Goal: Task Accomplishment & Management: Manage account settings

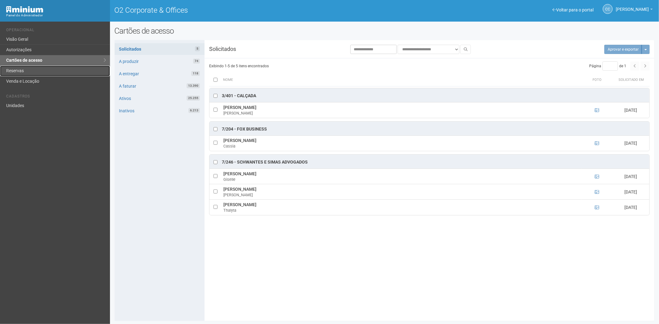
click at [51, 69] on link "Reservas" at bounding box center [55, 71] width 110 height 10
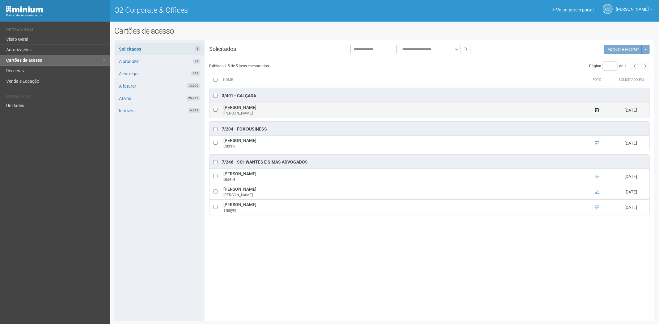
click at [597, 110] on icon at bounding box center [596, 110] width 4 height 4
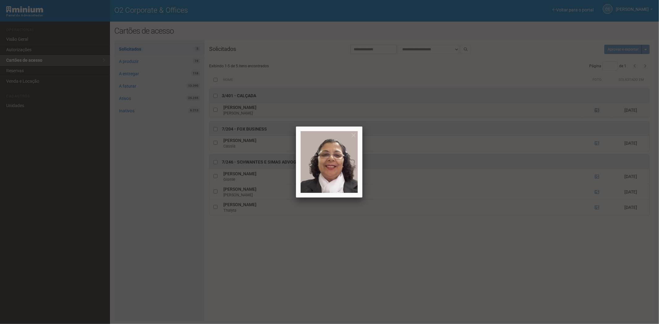
click at [597, 110] on div at bounding box center [329, 162] width 659 height 324
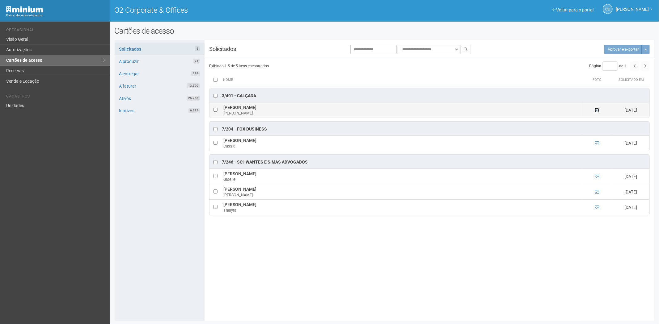
click at [597, 110] on icon at bounding box center [596, 110] width 4 height 4
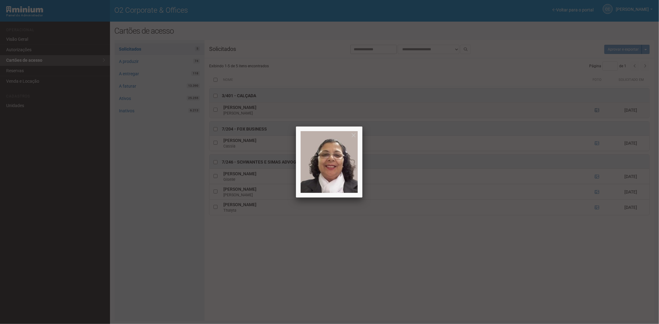
click at [597, 110] on div at bounding box center [329, 162] width 659 height 324
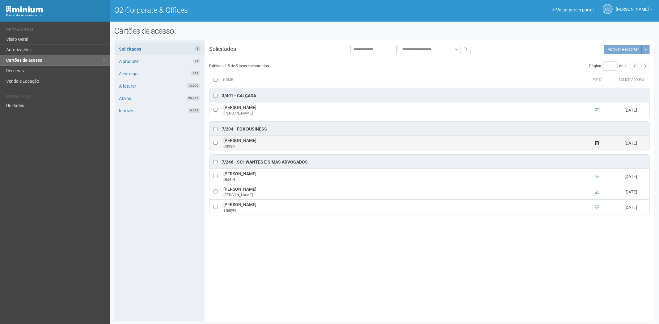
click at [597, 145] on icon at bounding box center [596, 143] width 4 height 4
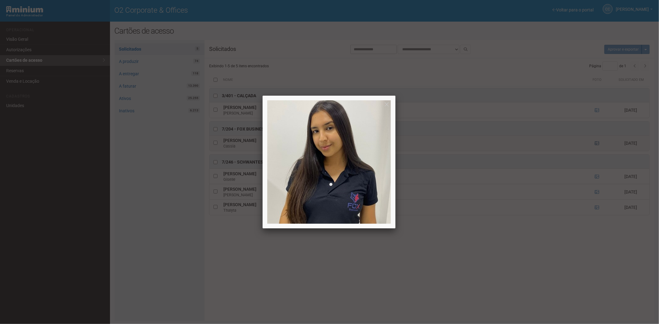
click at [597, 145] on div at bounding box center [329, 162] width 659 height 324
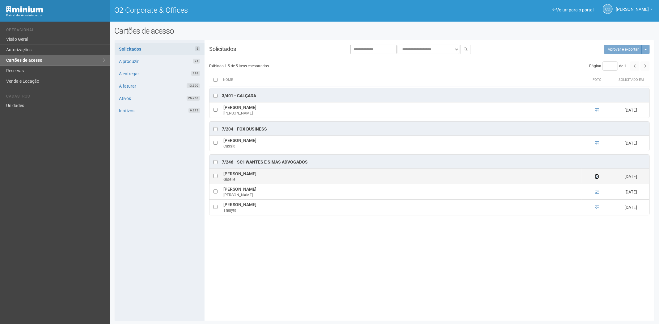
click at [597, 178] on icon at bounding box center [596, 176] width 4 height 4
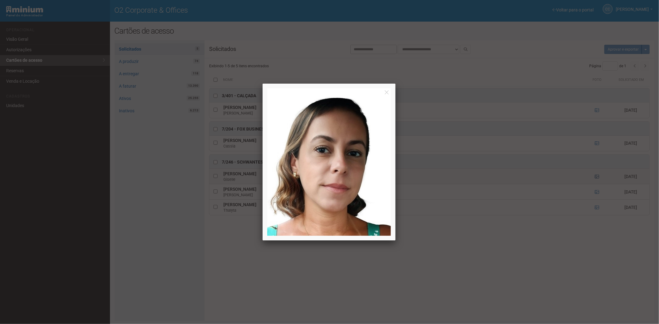
click at [597, 178] on div at bounding box center [329, 162] width 659 height 324
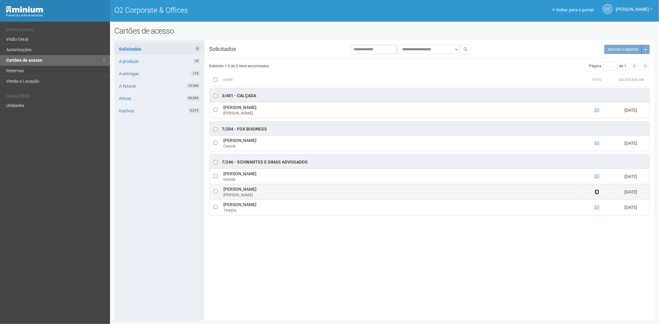
click at [597, 192] on icon at bounding box center [596, 192] width 4 height 4
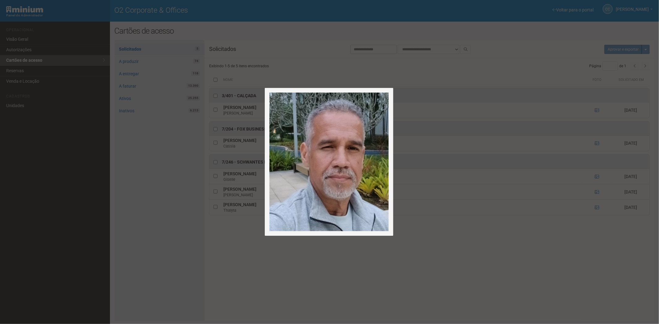
click at [596, 192] on div at bounding box center [329, 162] width 659 height 324
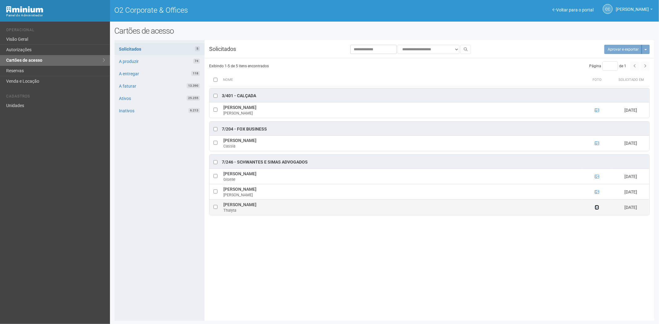
click at [597, 209] on icon at bounding box center [596, 207] width 4 height 4
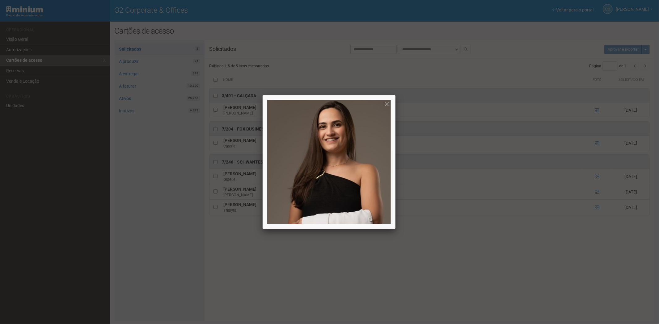
click at [470, 274] on div at bounding box center [329, 162] width 659 height 324
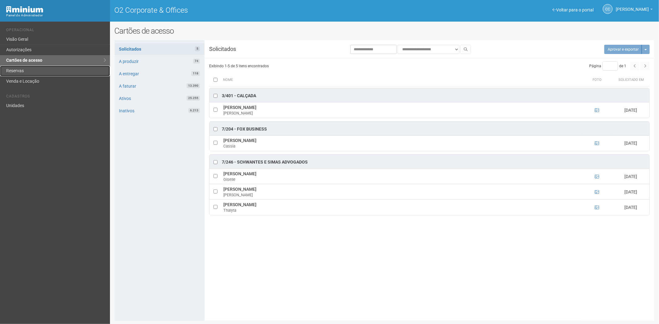
click at [45, 68] on link "Reservas" at bounding box center [55, 71] width 110 height 10
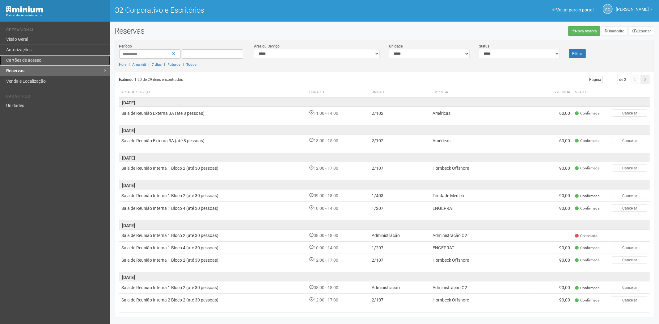
click at [29, 61] on font "Cartões de acesso" at bounding box center [23, 60] width 35 height 5
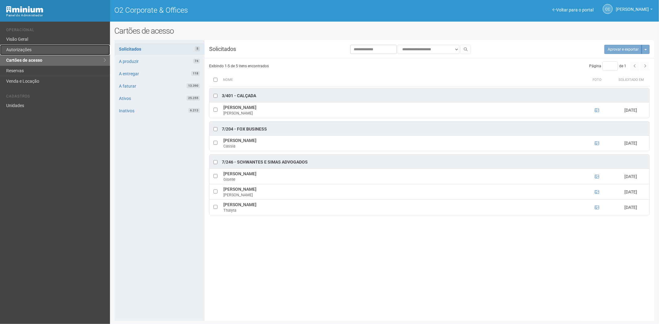
click at [51, 49] on link "Autorizações" at bounding box center [55, 50] width 110 height 10
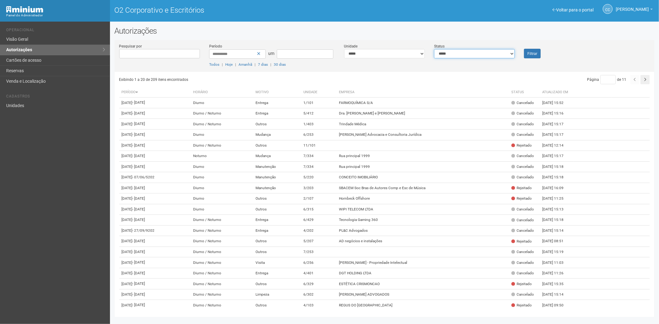
click at [485, 57] on select "**********" at bounding box center [474, 53] width 81 height 9
select select "*"
click at [434, 49] on select "**********" at bounding box center [474, 53] width 81 height 9
click at [533, 52] on font "Filtrar" at bounding box center [532, 54] width 10 height 4
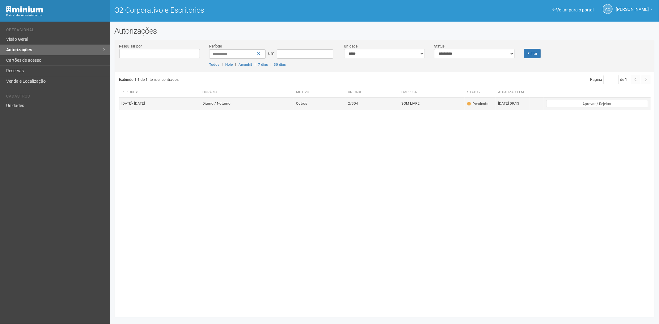
click at [323, 110] on td "Outros" at bounding box center [320, 104] width 52 height 12
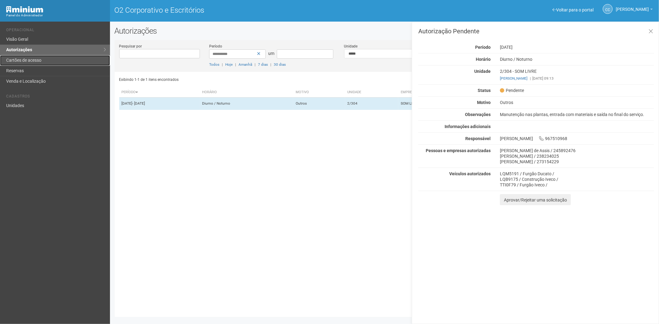
click at [38, 58] on font "Cartões de acesso" at bounding box center [23, 60] width 35 height 5
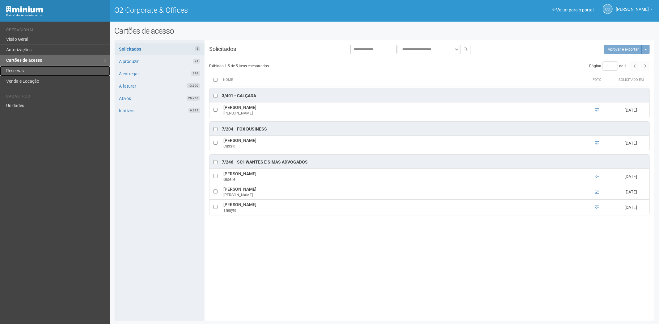
click at [28, 70] on link "Reservas" at bounding box center [55, 71] width 110 height 10
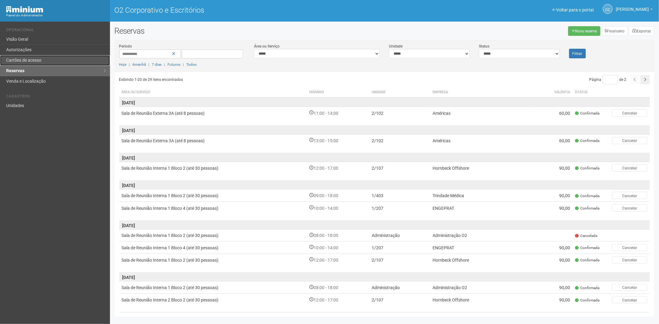
click at [38, 60] on font "Cartões de acesso" at bounding box center [23, 60] width 35 height 5
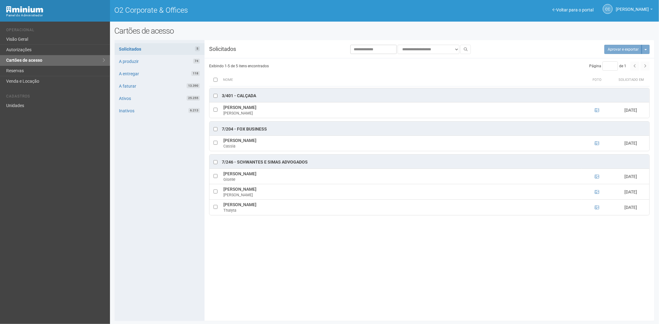
click at [213, 81] on th at bounding box center [215, 80] width 12 height 12
click at [613, 52] on button "Aprovar e exportar 5" at bounding box center [619, 49] width 44 height 9
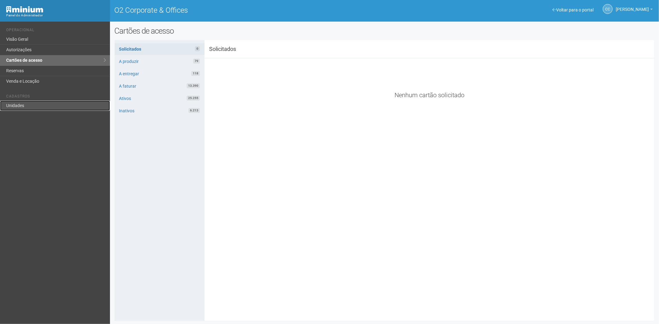
click at [16, 109] on link "Unidades" at bounding box center [55, 106] width 110 height 10
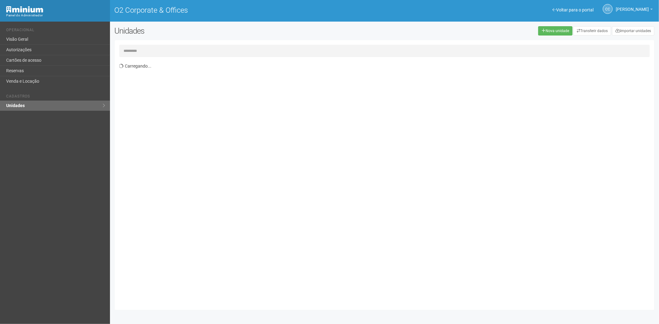
click at [152, 53] on input "text" at bounding box center [384, 51] width 530 height 12
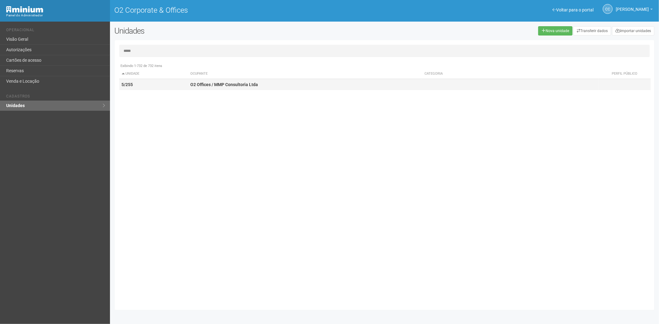
type input "*****"
click at [181, 85] on td "5/255" at bounding box center [153, 84] width 69 height 11
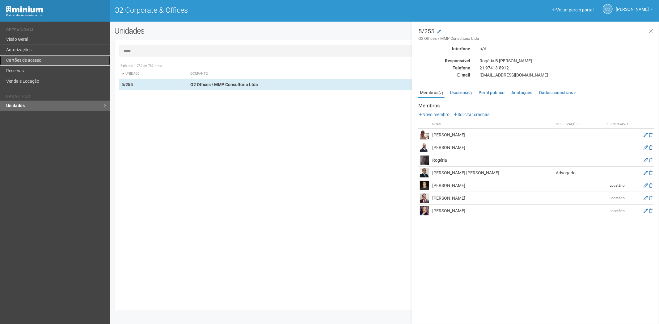
click at [70, 62] on link "Cartões de acesso" at bounding box center [55, 60] width 110 height 10
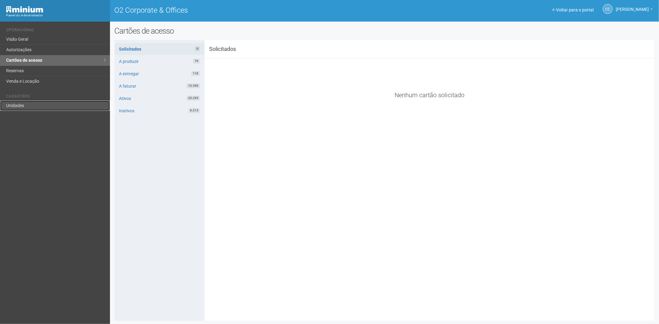
click at [20, 107] on link "Unidades" at bounding box center [55, 106] width 110 height 10
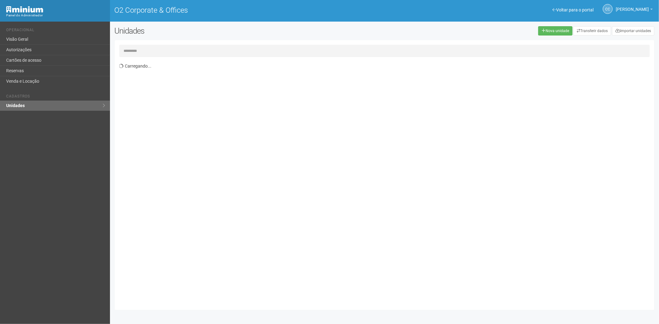
click at [163, 52] on input "text" at bounding box center [384, 51] width 530 height 12
type input "*****"
click at [231, 91] on div "Exibindo 1-732 de 732 itens Unidade Ocupante Categoria Perfil público 1/101 FAR…" at bounding box center [386, 182] width 535 height 245
drag, startPoint x: 240, startPoint y: 82, endPoint x: 565, endPoint y: 84, distance: 325.1
click at [245, 83] on td "Go Safe" at bounding box center [304, 84] width 233 height 11
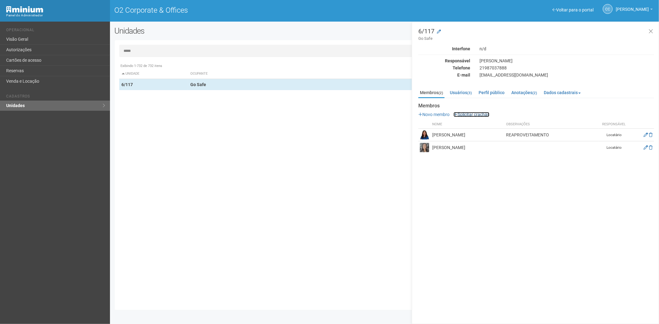
click at [477, 115] on link "Solicitar crachás" at bounding box center [471, 114] width 36 height 5
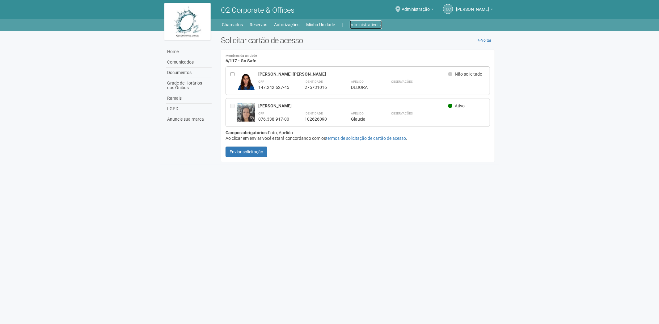
click at [362, 26] on link "Administrativo" at bounding box center [365, 24] width 32 height 9
click at [352, 49] on link "Cartões de acesso" at bounding box center [357, 48] width 52 height 11
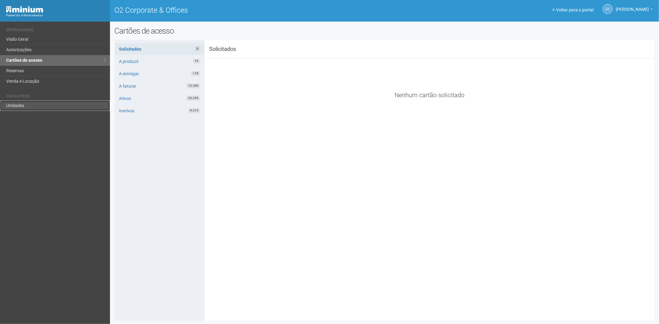
click at [44, 107] on link "Unidades" at bounding box center [55, 106] width 110 height 10
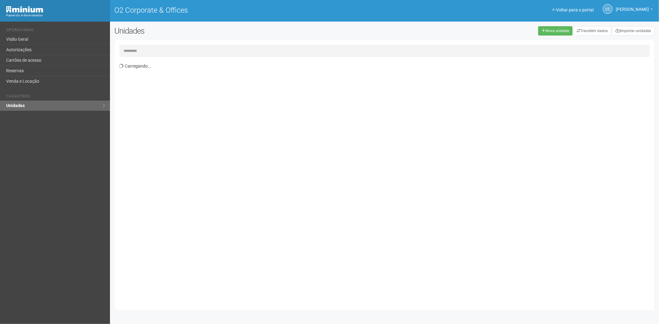
click at [153, 54] on input "text" at bounding box center [384, 51] width 530 height 12
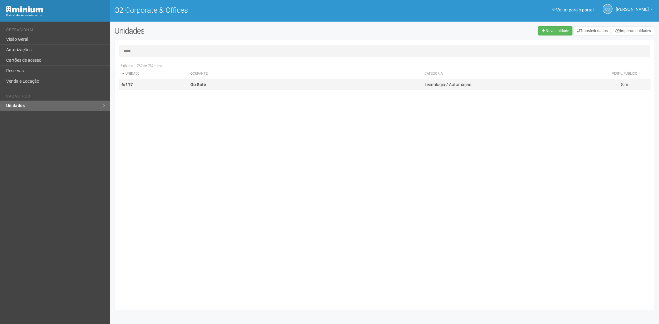
type input "*****"
click at [213, 85] on td "Go Safe" at bounding box center [305, 84] width 234 height 11
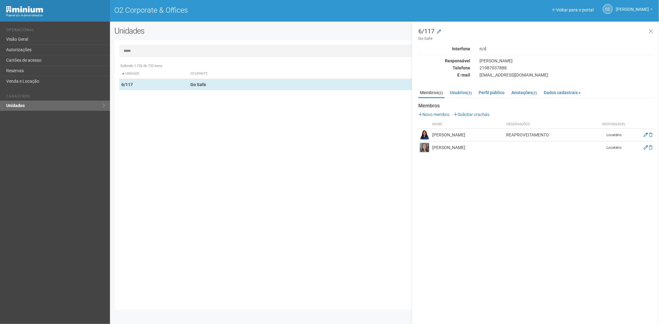
drag, startPoint x: 526, startPoint y: 134, endPoint x: 425, endPoint y: 135, distance: 101.0
click at [425, 135] on tr "DEBORA RODRIGUES FERNANDES CAMPOS REAPROVEITAMENTO Locatário" at bounding box center [536, 135] width 236 height 13
copy tr "[PERSON_NAME]"
click at [644, 135] on icon at bounding box center [645, 135] width 4 height 4
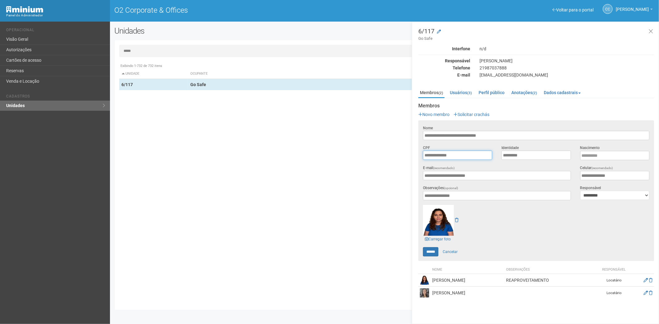
click at [462, 156] on input "**********" at bounding box center [457, 155] width 69 height 9
click at [266, 279] on div "Exibindo 1-732 de 732 itens Unidade Ocupante Categoria Perfil público 1/101 FAR…" at bounding box center [386, 182] width 535 height 245
drag, startPoint x: 431, startPoint y: 38, endPoint x: 416, endPoint y: 39, distance: 15.1
click at [416, 39] on div "6/117 Go Safe Interfone n/d Responsável Ricardo Telefone 21987037888 E-mail fin…" at bounding box center [535, 173] width 247 height 303
copy small "Go Safe"
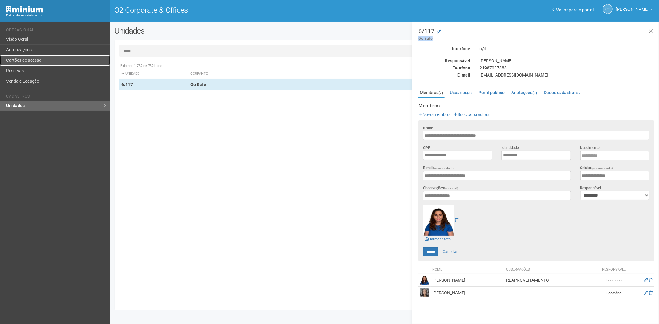
click at [40, 59] on link "Cartões de acesso" at bounding box center [55, 60] width 110 height 10
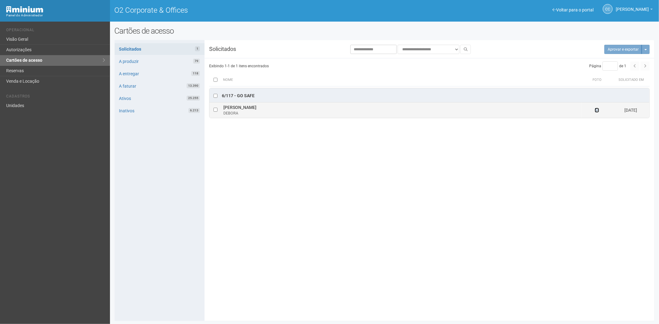
click at [595, 111] on icon at bounding box center [596, 110] width 4 height 4
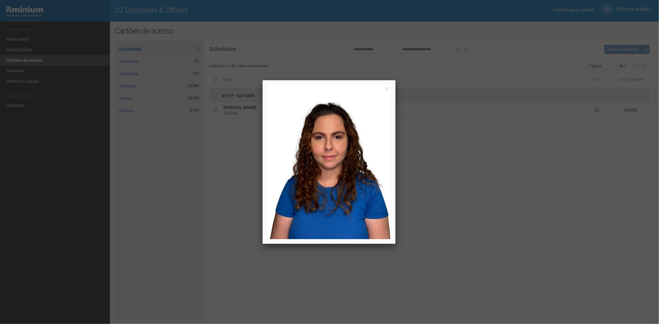
click at [541, 214] on div at bounding box center [329, 162] width 659 height 324
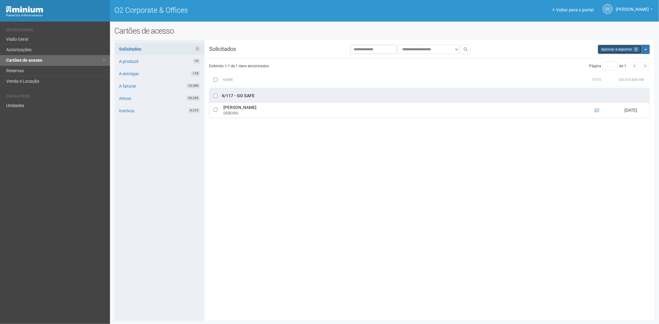
click at [609, 47] on button "Aprovar e exportar 1" at bounding box center [619, 49] width 44 height 9
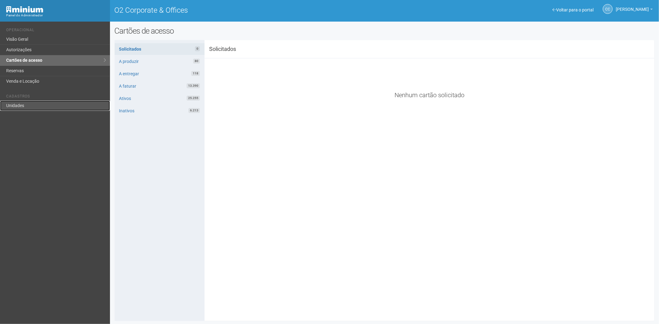
click at [52, 102] on link "Unidades" at bounding box center [55, 106] width 110 height 10
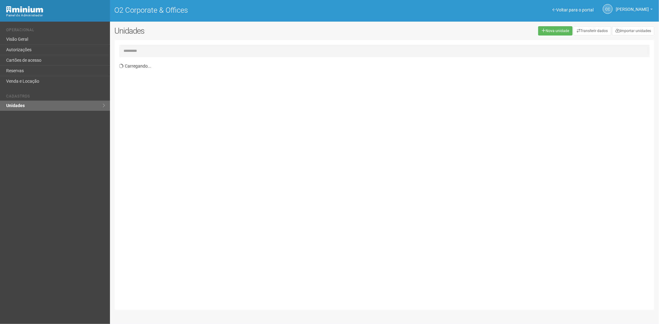
click at [147, 50] on input "text" at bounding box center [384, 51] width 530 height 12
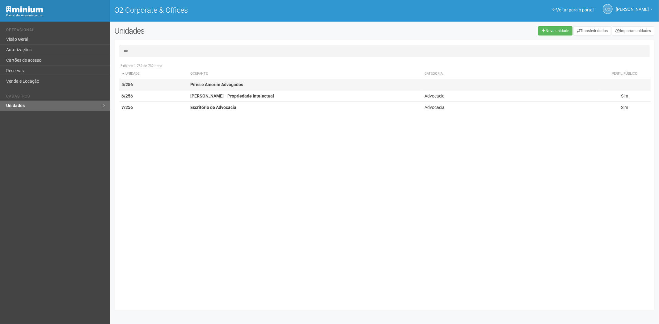
type input "***"
click at [161, 83] on td "5/256" at bounding box center [153, 84] width 69 height 11
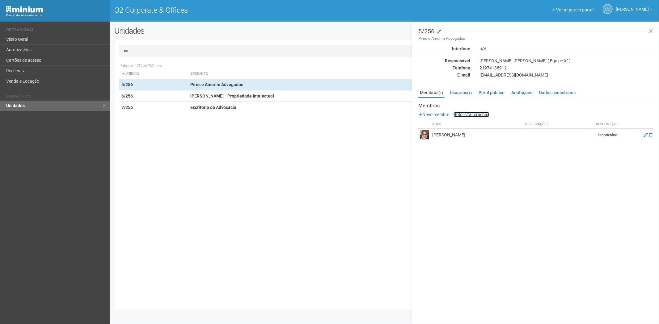
click at [464, 115] on link "Solicitar crachás" at bounding box center [471, 114] width 36 height 5
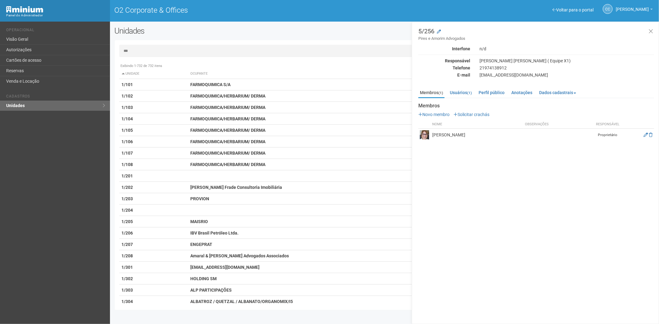
click at [137, 50] on input "***" at bounding box center [384, 51] width 530 height 12
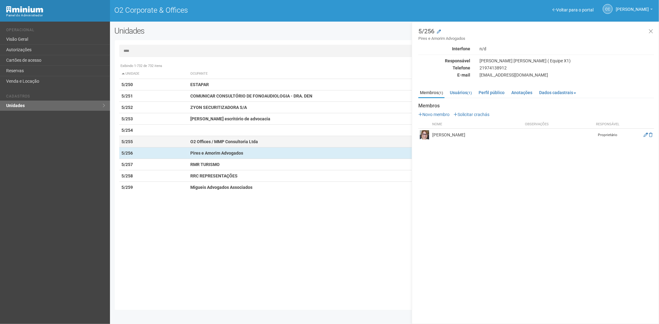
type input "****"
click at [192, 143] on strong "O2 Offices / MMP Consultoria Ltda" at bounding box center [224, 141] width 68 height 5
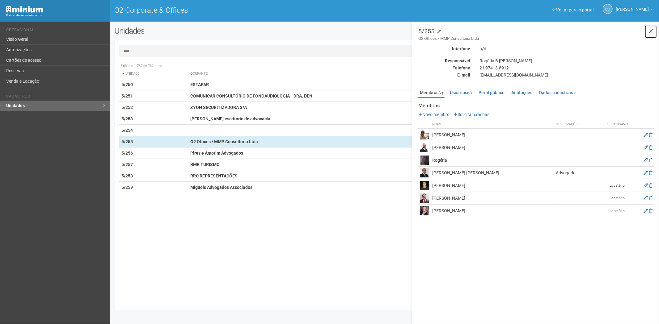
click at [651, 30] on icon at bounding box center [650, 31] width 5 height 6
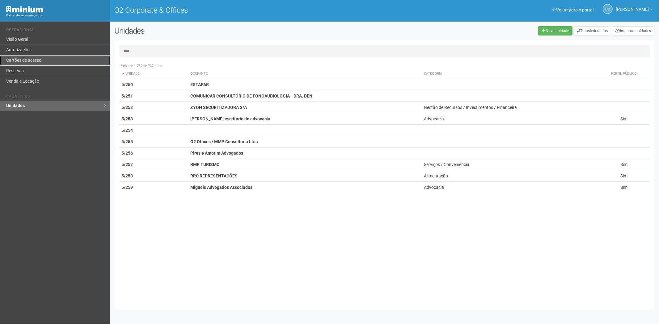
click at [32, 58] on link "Cartões de acesso" at bounding box center [55, 60] width 110 height 10
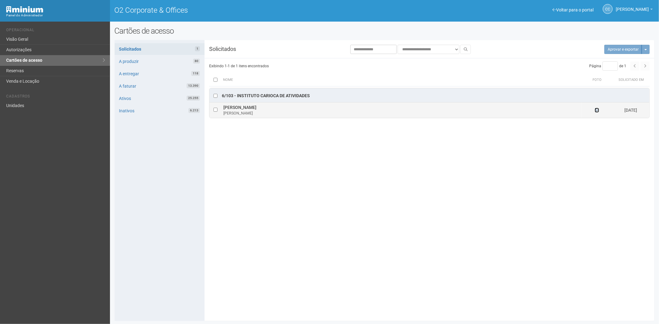
click at [596, 111] on icon at bounding box center [596, 110] width 4 height 4
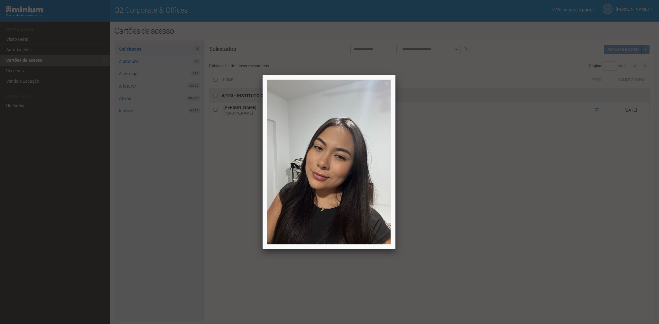
click at [596, 111] on div at bounding box center [329, 162] width 659 height 324
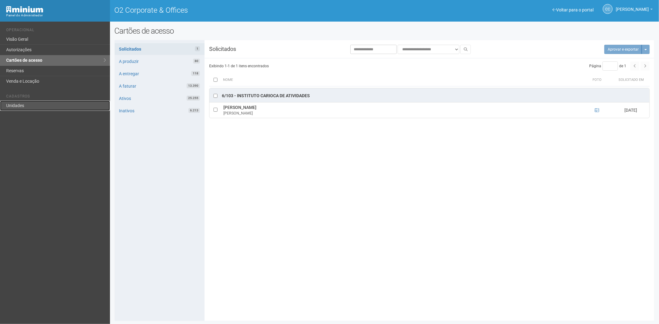
click at [21, 103] on link "Unidades" at bounding box center [55, 106] width 110 height 10
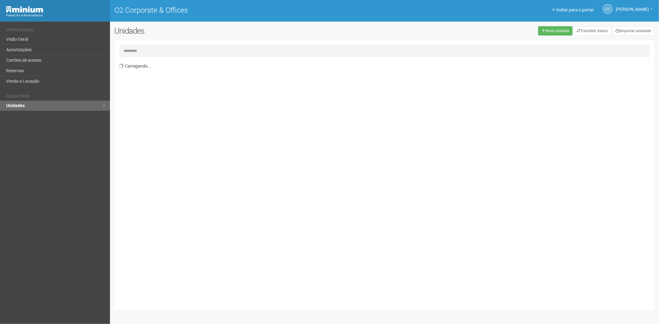
click at [138, 52] on input "text" at bounding box center [384, 51] width 530 height 12
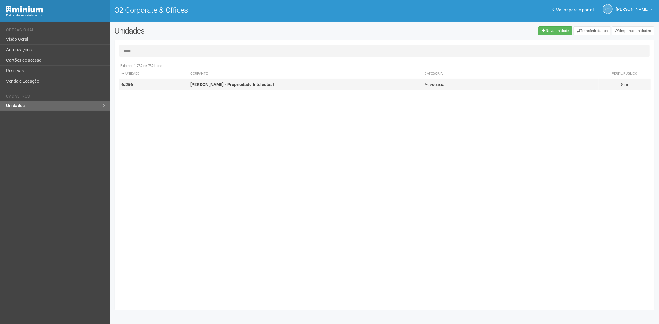
type input "*****"
click at [209, 85] on strong "Eliza Seoud - Propriedade Intelectual" at bounding box center [232, 84] width 84 height 5
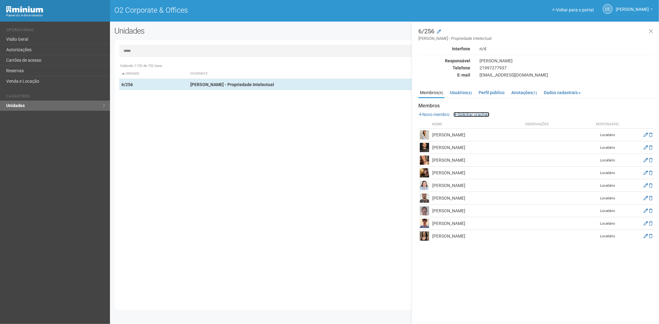
click at [476, 116] on link "Solicitar crachás" at bounding box center [471, 114] width 36 height 5
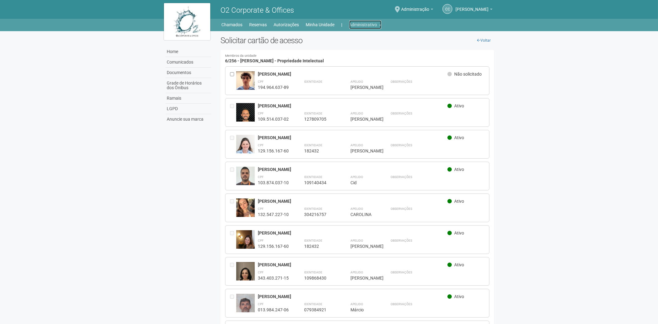
click at [368, 27] on link "Administrativo" at bounding box center [365, 24] width 32 height 9
click at [358, 48] on link "Cartões de acesso" at bounding box center [356, 48] width 52 height 11
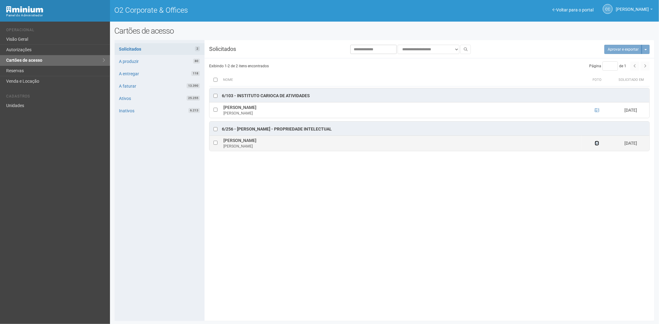
click at [595, 144] on icon at bounding box center [596, 143] width 4 height 4
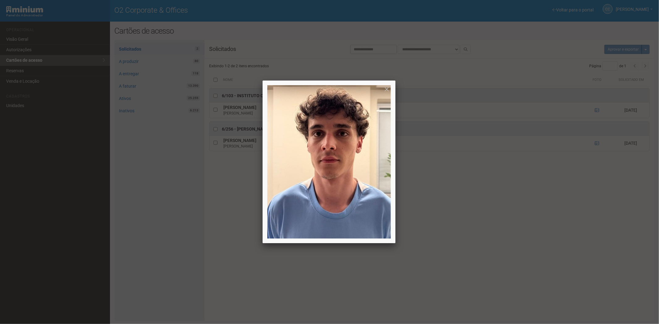
click at [570, 202] on div at bounding box center [329, 162] width 659 height 324
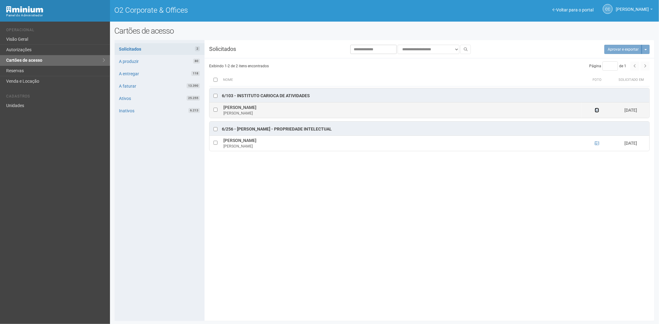
click at [597, 112] on icon at bounding box center [596, 110] width 4 height 4
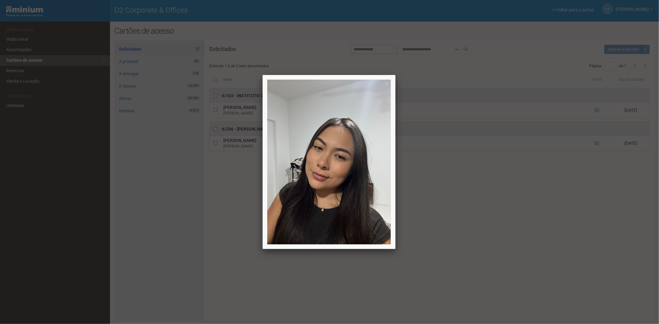
click at [540, 282] on div at bounding box center [329, 162] width 659 height 324
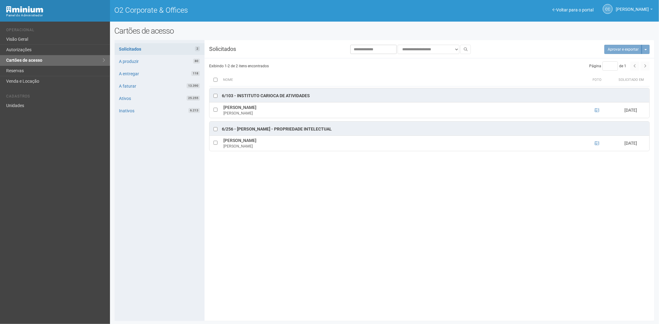
click at [527, 214] on div "**********" at bounding box center [385, 181] width 540 height 272
drag, startPoint x: 26, startPoint y: 70, endPoint x: 25, endPoint y: 75, distance: 5.0
click at [25, 70] on link "Reservas" at bounding box center [55, 71] width 110 height 10
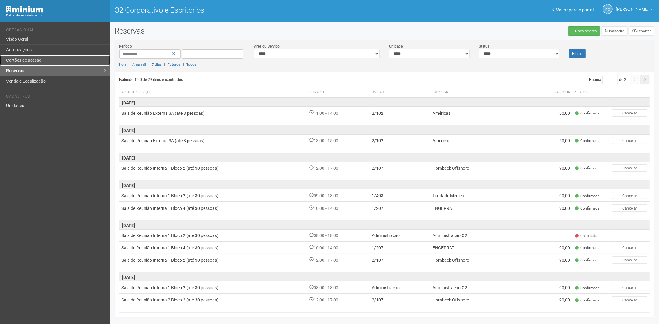
click at [12, 59] on font "Cartões de acesso" at bounding box center [23, 60] width 35 height 5
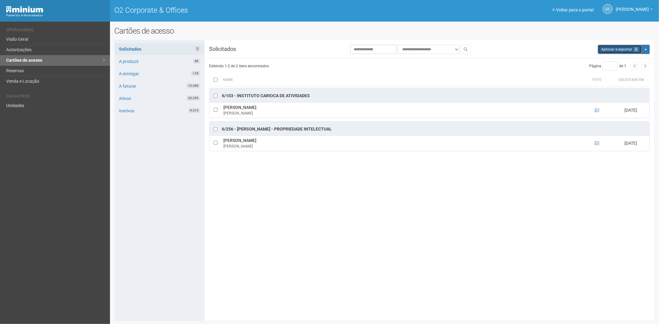
click at [620, 53] on button "Aprovar e exportar 2" at bounding box center [619, 49] width 44 height 9
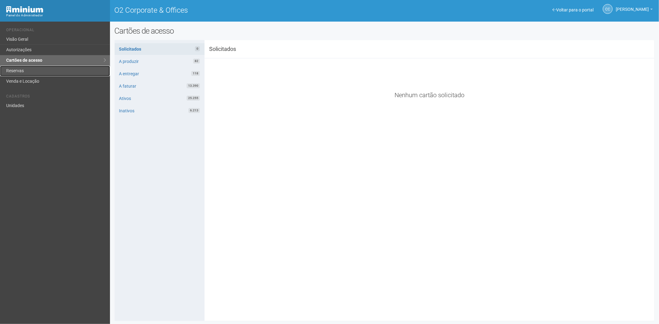
click at [44, 71] on link "Reservas" at bounding box center [55, 71] width 110 height 10
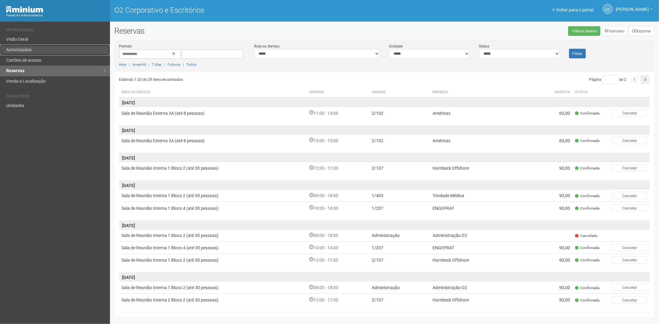
click at [42, 52] on link "Autorizações" at bounding box center [55, 50] width 110 height 10
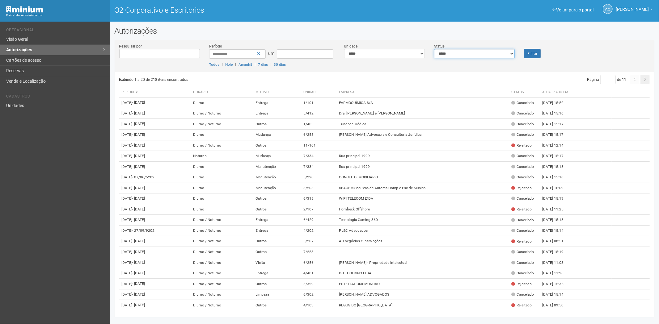
click at [457, 57] on select "**********" at bounding box center [474, 53] width 81 height 9
select select "*"
click at [434, 49] on select "**********" at bounding box center [474, 53] width 81 height 9
click at [526, 53] on button "Filtrar" at bounding box center [532, 54] width 17 height 10
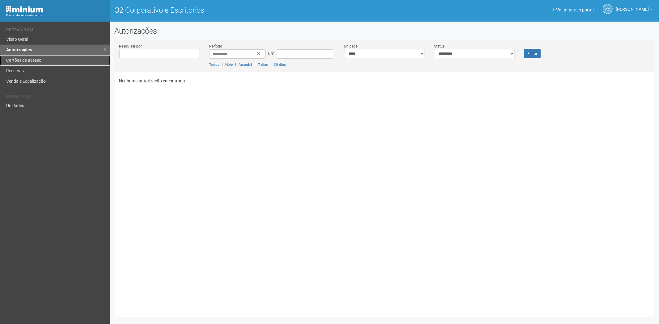
click at [29, 59] on font "Cartões de acesso" at bounding box center [23, 60] width 35 height 5
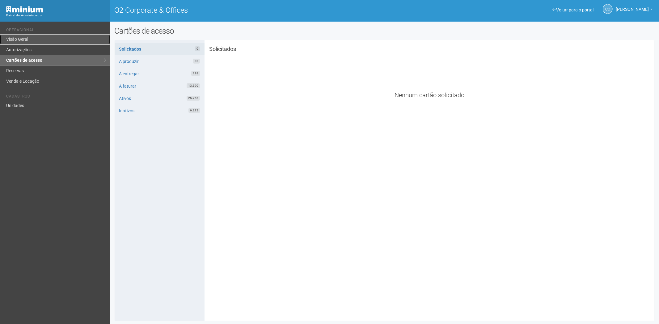
click at [32, 36] on link "Visão Geral" at bounding box center [55, 39] width 110 height 10
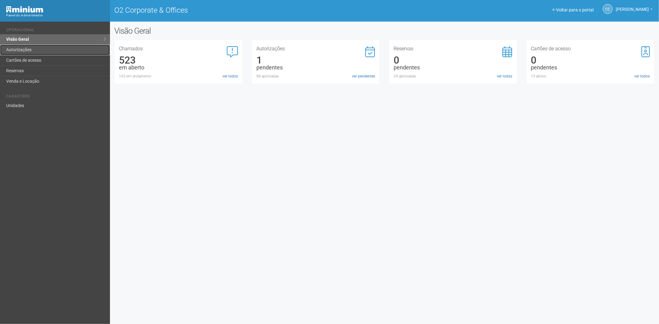
click at [40, 48] on link "Autorizações" at bounding box center [55, 50] width 110 height 10
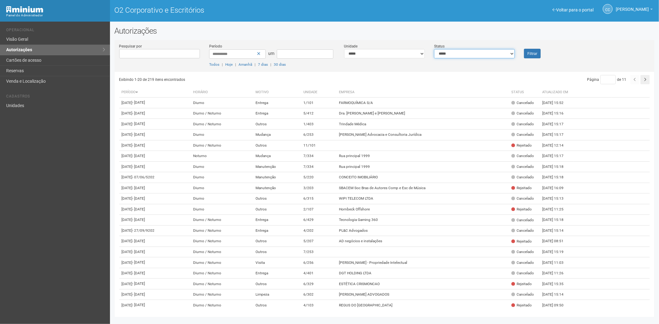
drag, startPoint x: 449, startPoint y: 51, endPoint x: 448, endPoint y: 57, distance: 5.9
click at [449, 51] on select "**********" at bounding box center [474, 53] width 81 height 9
select select "*"
click at [434, 49] on select "**********" at bounding box center [474, 53] width 81 height 9
click at [526, 52] on button "Filtrar" at bounding box center [532, 54] width 17 height 10
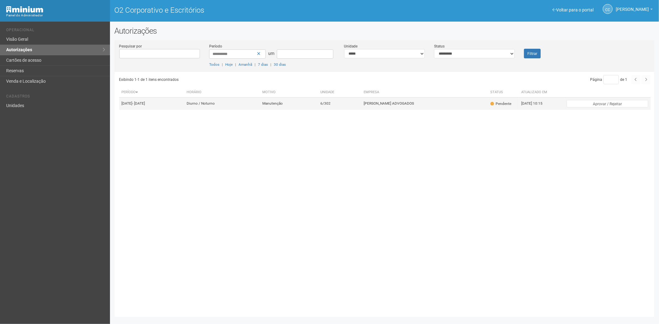
click at [317, 109] on td "Manutenção" at bounding box center [289, 104] width 58 height 12
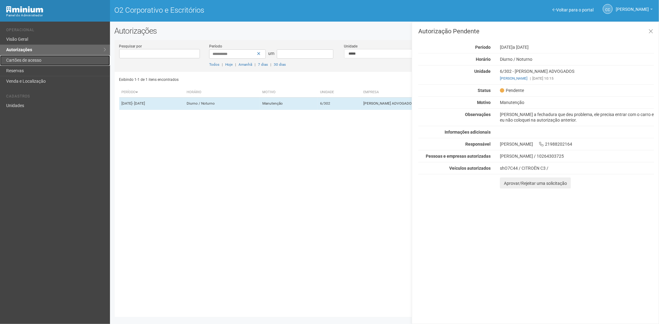
click at [33, 58] on font "Cartões de acesso" at bounding box center [23, 60] width 35 height 5
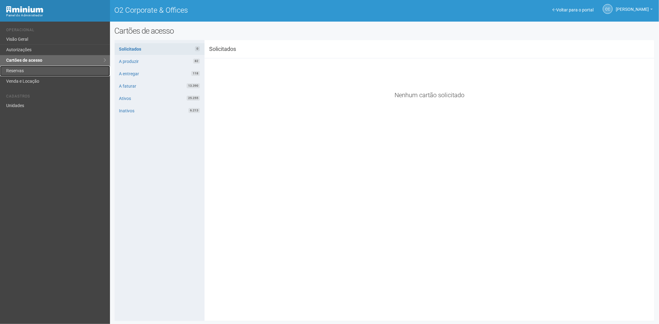
click at [29, 68] on link "Reservas" at bounding box center [55, 71] width 110 height 10
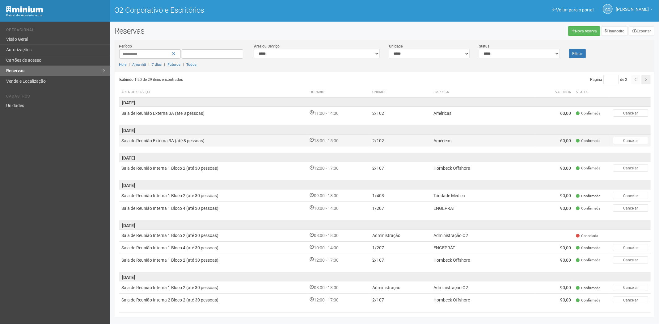
click at [181, 142] on font "Sala de Reunião Externa 3A (até 8 pessoas)" at bounding box center [163, 140] width 83 height 5
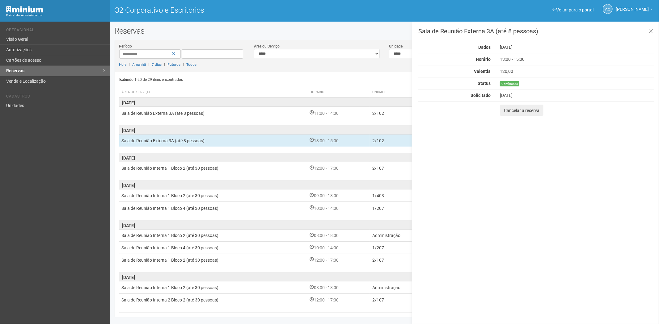
click at [193, 175] on td "13/10/2025" at bounding box center [384, 181] width 531 height 15
drag, startPoint x: 653, startPoint y: 30, endPoint x: 574, endPoint y: 0, distance: 84.3
click at [653, 30] on button at bounding box center [650, 31] width 13 height 13
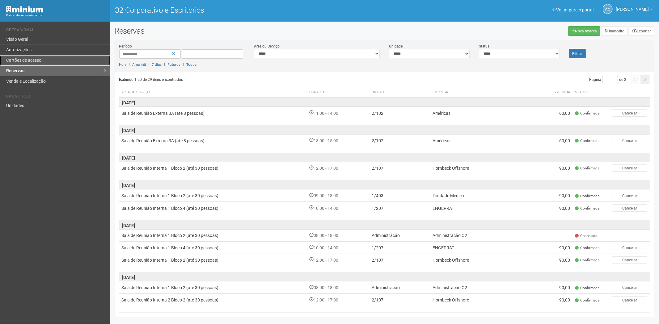
click at [40, 61] on font "Cartões de acesso" at bounding box center [23, 60] width 35 height 5
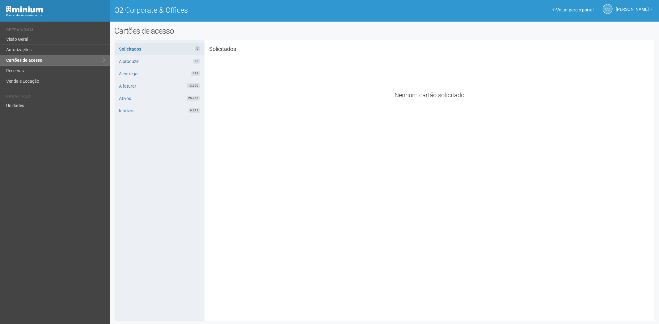
drag, startPoint x: 176, startPoint y: 245, endPoint x: 134, endPoint y: 13, distance: 236.7
click at [179, 233] on div "Solicitados 0 A produzir 82 A entregar 118 A faturar 13.390 Ativos 25.255 Inati…" at bounding box center [160, 180] width 90 height 281
click at [42, 69] on link "Reservas" at bounding box center [55, 71] width 110 height 10
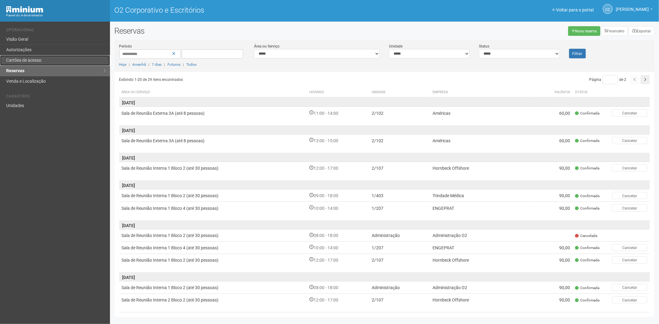
click at [47, 56] on link "Cartões de acesso" at bounding box center [55, 60] width 110 height 10
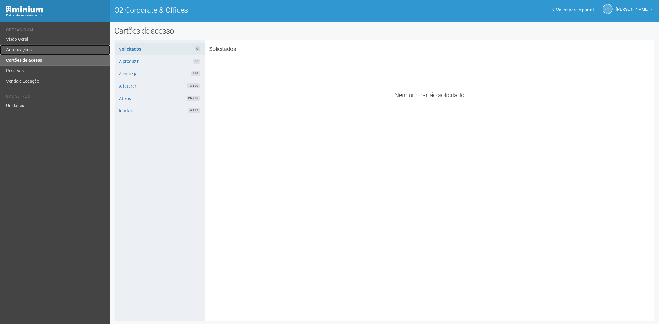
click at [31, 53] on link "Autorizações" at bounding box center [55, 50] width 110 height 10
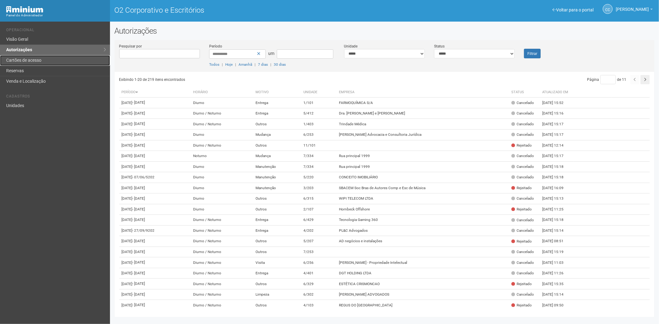
drag, startPoint x: 36, startPoint y: 63, endPoint x: 86, endPoint y: 104, distance: 64.4
click at [36, 64] on link "Cartões de acesso" at bounding box center [55, 60] width 110 height 10
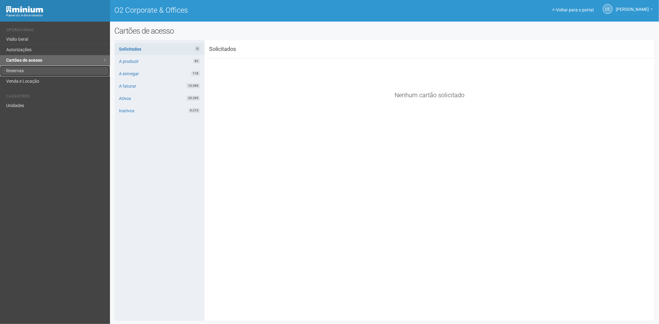
click at [28, 68] on link "Reservas" at bounding box center [55, 71] width 110 height 10
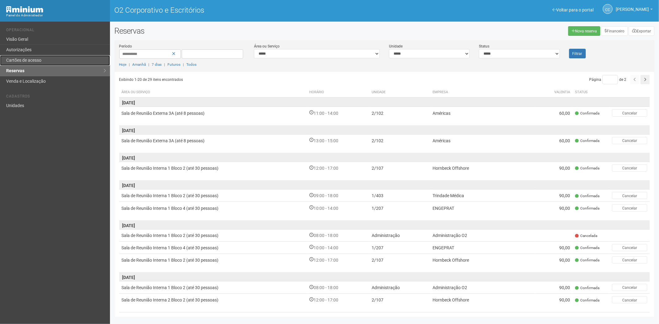
click at [46, 59] on link "Cartões de acesso" at bounding box center [55, 60] width 110 height 10
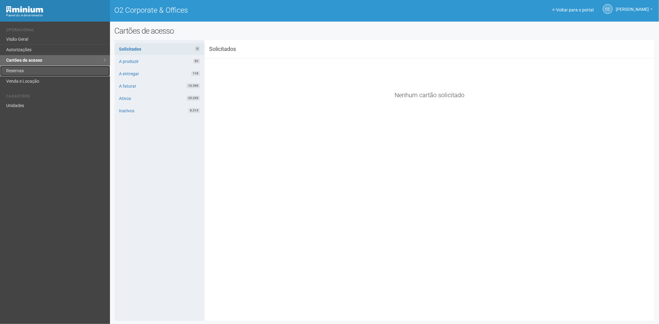
click at [37, 73] on link "Reservas" at bounding box center [55, 71] width 110 height 10
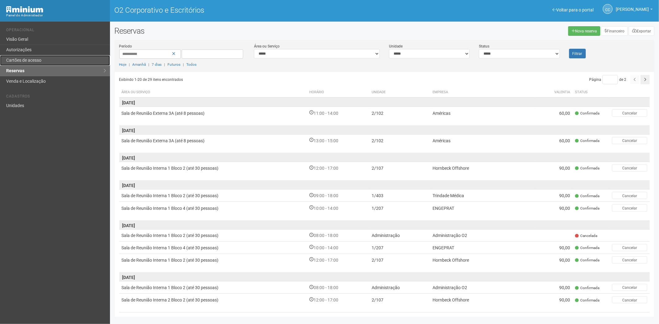
click at [32, 64] on link "Cartões de acesso" at bounding box center [55, 60] width 110 height 10
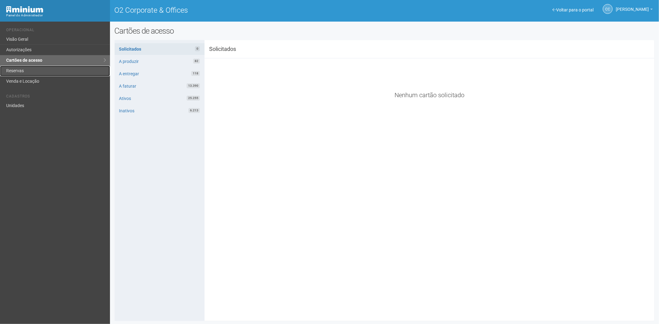
click at [22, 69] on link "Reservas" at bounding box center [55, 71] width 110 height 10
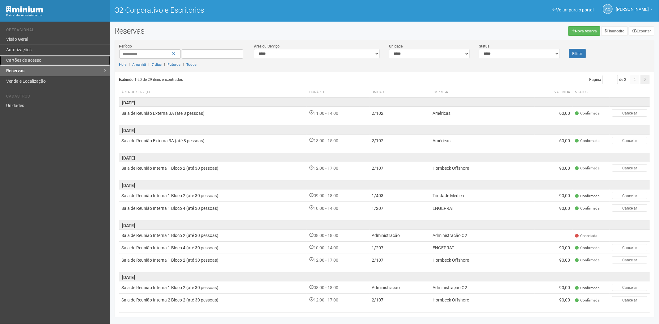
click at [40, 60] on font "Cartões de acesso" at bounding box center [23, 60] width 35 height 5
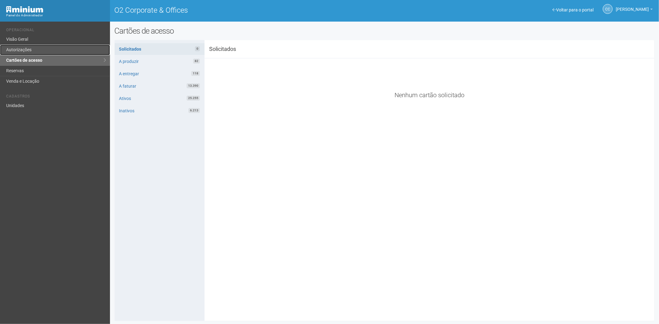
click at [54, 48] on link "Autorizações" at bounding box center [55, 50] width 110 height 10
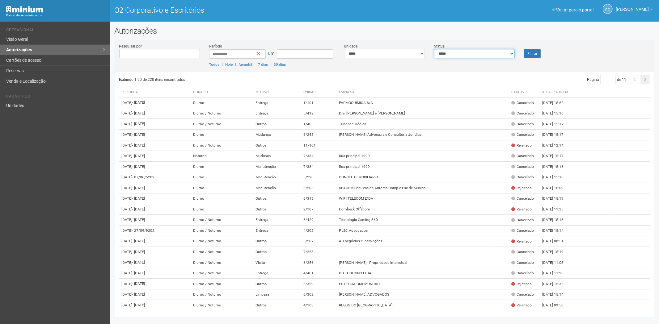
click at [488, 54] on select "**********" at bounding box center [474, 53] width 81 height 9
select select "*"
click at [434, 49] on select "**********" at bounding box center [474, 53] width 81 height 9
drag, startPoint x: 536, startPoint y: 47, endPoint x: 534, endPoint y: 52, distance: 4.8
click at [535, 50] on div "Filtrar" at bounding box center [541, 50] width 45 height 15
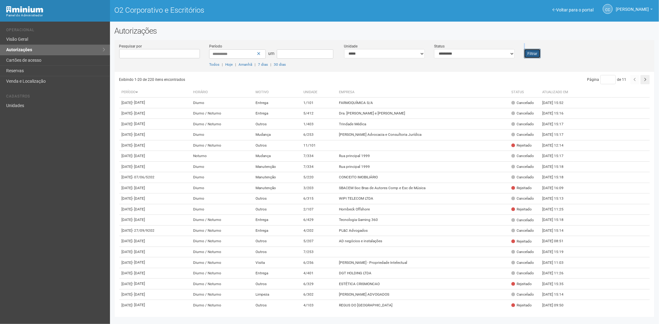
click at [533, 52] on font "Filtrar" at bounding box center [532, 54] width 10 height 4
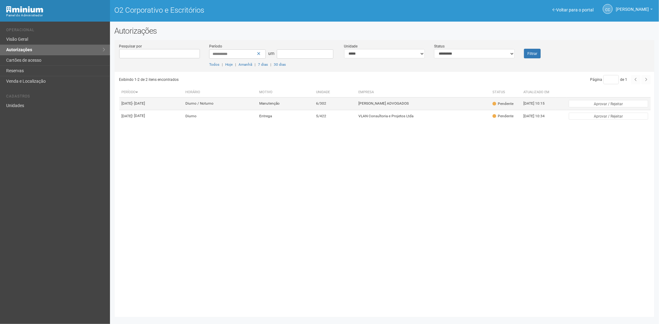
click at [371, 103] on td "PELLEGRINO MEDEIROS ADVOGADOS" at bounding box center [423, 104] width 134 height 12
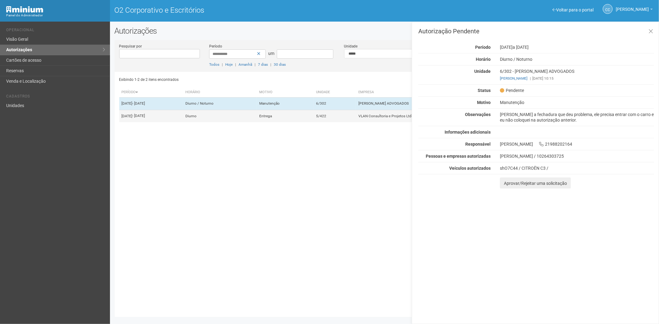
click at [353, 122] on td "5/422" at bounding box center [334, 116] width 42 height 12
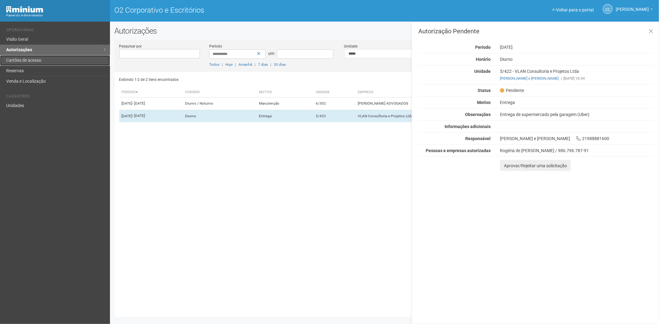
click at [45, 61] on link "Cartões de acesso" at bounding box center [55, 60] width 110 height 10
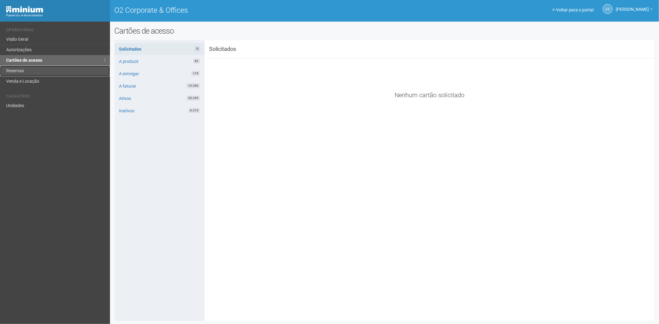
click at [31, 72] on link "Reservas" at bounding box center [55, 71] width 110 height 10
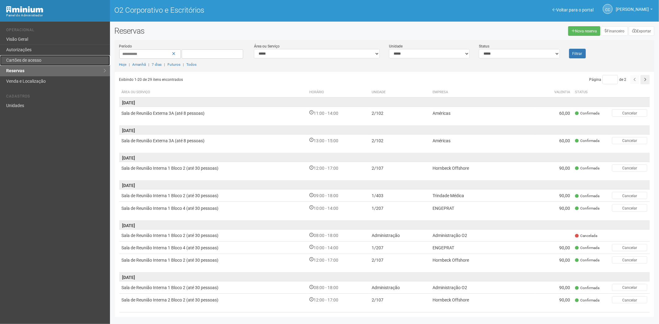
click at [36, 62] on font "Cartões de acesso" at bounding box center [23, 60] width 35 height 5
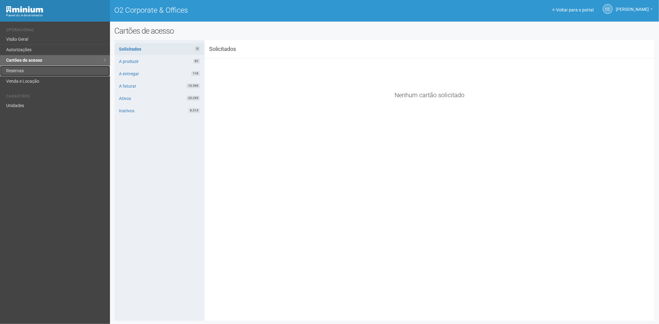
click at [23, 71] on link "Reservas" at bounding box center [55, 71] width 110 height 10
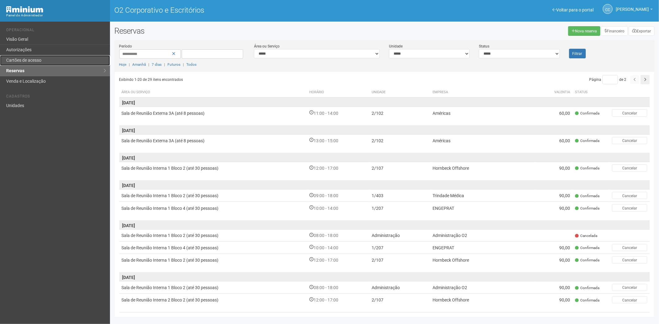
click at [35, 59] on font "Cartões de acesso" at bounding box center [23, 60] width 35 height 5
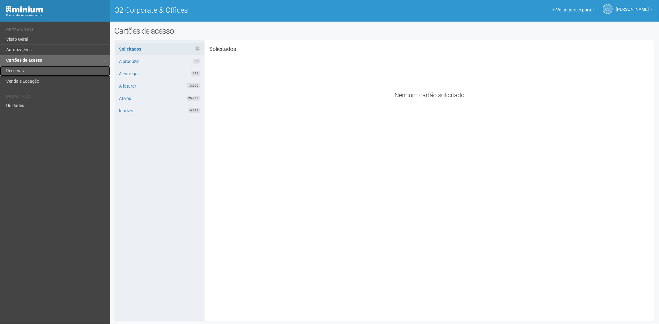
click at [22, 70] on link "Reservas" at bounding box center [55, 71] width 110 height 10
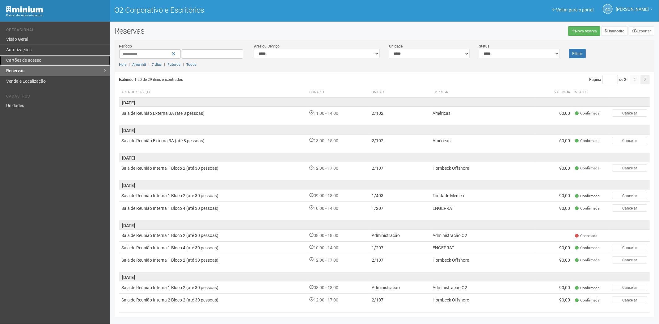
click at [35, 60] on font "Cartões de acesso" at bounding box center [23, 60] width 35 height 5
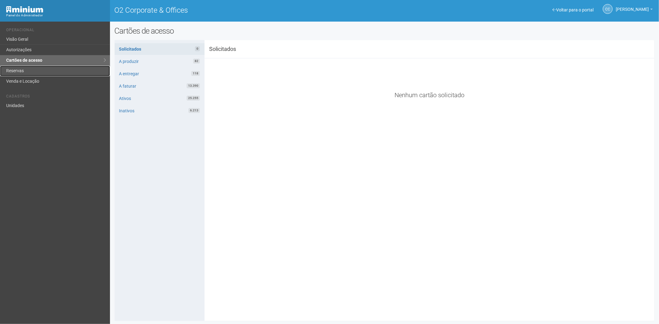
click at [16, 68] on link "Reservas" at bounding box center [55, 71] width 110 height 10
drag, startPoint x: 153, startPoint y: 263, endPoint x: 132, endPoint y: 323, distance: 64.0
click at [150, 271] on div "Solicitados 0 A produzir 82 A entregar 118 A faturar 13.390 Ativos 25.255 Inati…" at bounding box center [160, 180] width 90 height 281
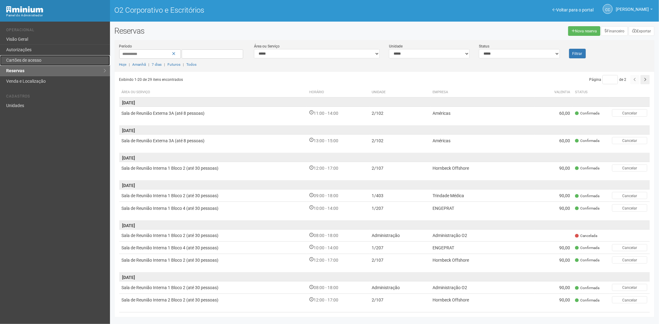
click at [45, 60] on link "Cartões de acesso" at bounding box center [55, 60] width 110 height 10
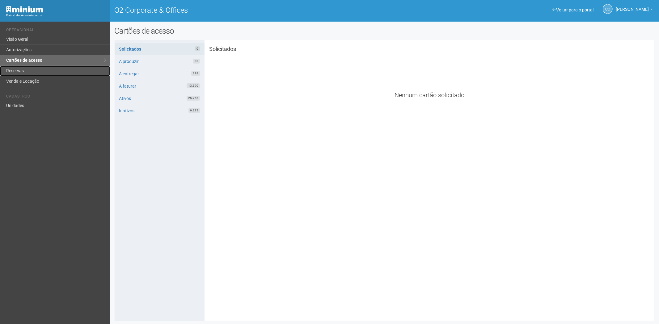
click at [28, 72] on link "Reservas" at bounding box center [55, 71] width 110 height 10
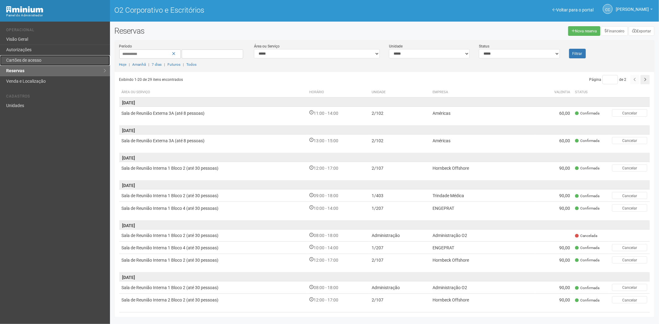
click at [10, 60] on font "Cartões de acesso" at bounding box center [23, 60] width 35 height 5
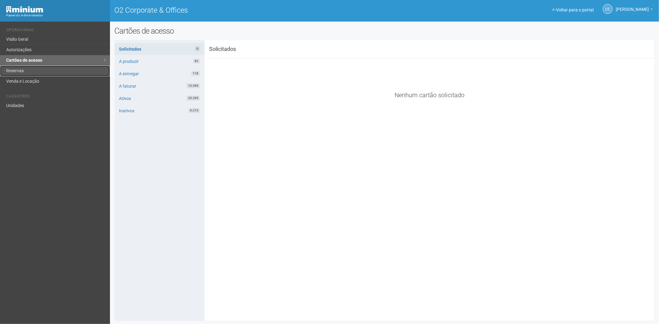
click at [26, 70] on link "Reservas" at bounding box center [55, 71] width 110 height 10
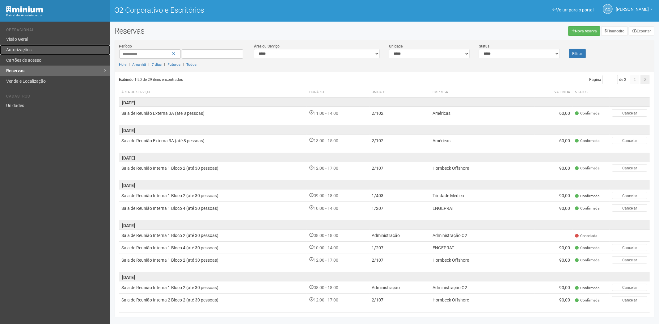
click at [24, 50] on font "Autorizações" at bounding box center [18, 49] width 25 height 5
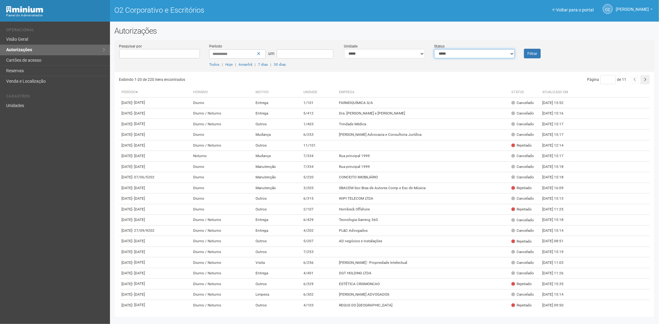
drag, startPoint x: 475, startPoint y: 53, endPoint x: 471, endPoint y: 58, distance: 6.4
click at [475, 53] on select "**********" at bounding box center [474, 53] width 81 height 9
select select "*"
click at [434, 49] on select "**********" at bounding box center [474, 53] width 81 height 9
click at [524, 51] on button "Filtrar" at bounding box center [532, 54] width 17 height 10
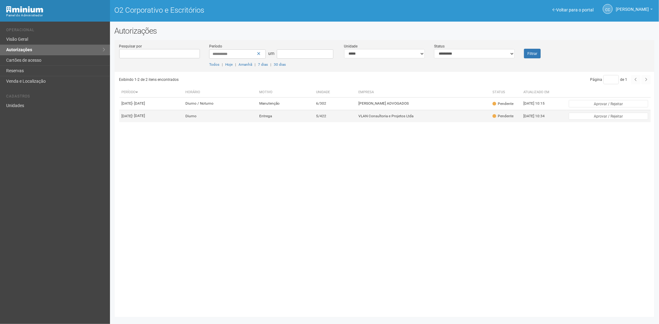
click at [391, 118] on font "VLAN Consultoria e Projetos Ltda" at bounding box center [385, 116] width 55 height 4
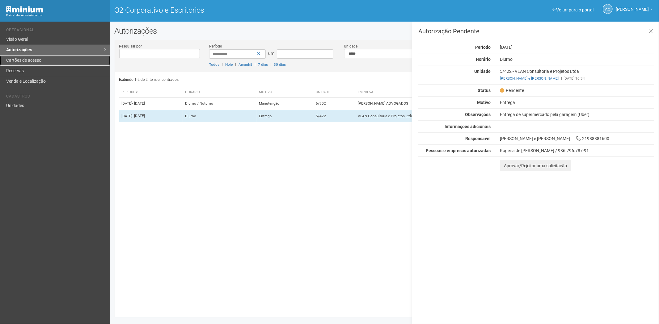
click at [36, 61] on font "Cartões de acesso" at bounding box center [23, 60] width 35 height 5
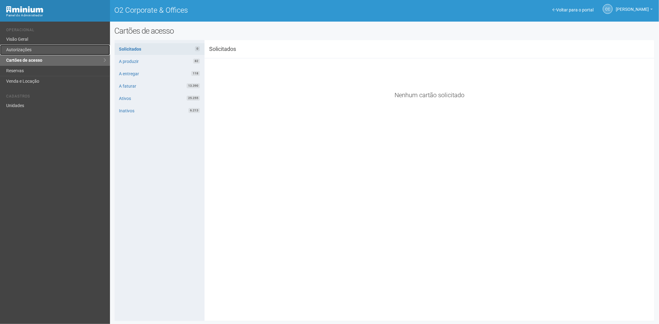
click at [29, 51] on link "Autorizações" at bounding box center [55, 50] width 110 height 10
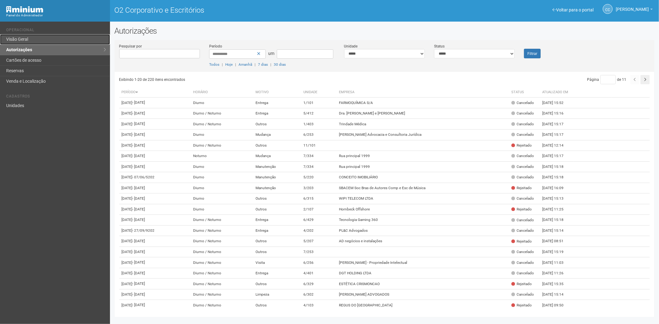
click at [35, 39] on link "Visão Geral" at bounding box center [55, 39] width 110 height 10
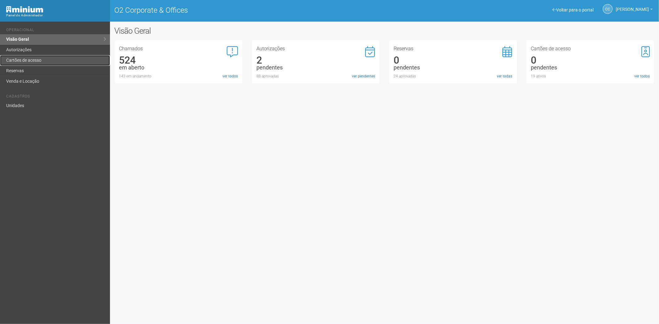
click at [33, 60] on link "Cartões de acesso" at bounding box center [55, 60] width 110 height 10
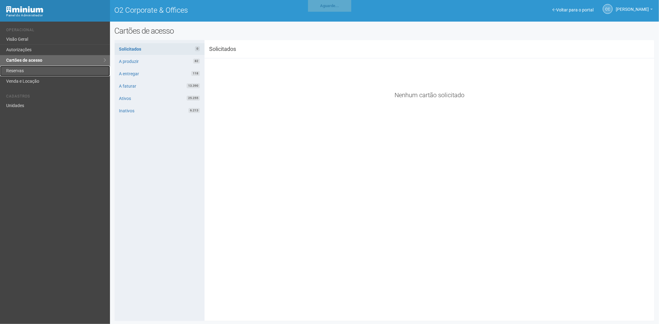
click at [29, 68] on link "Reservas" at bounding box center [55, 71] width 110 height 10
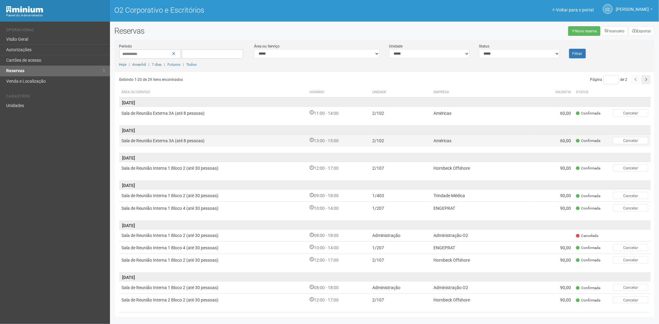
click at [264, 141] on td "Sala de Reunião Externa 3A (até 8 pessoas)" at bounding box center [213, 140] width 188 height 12
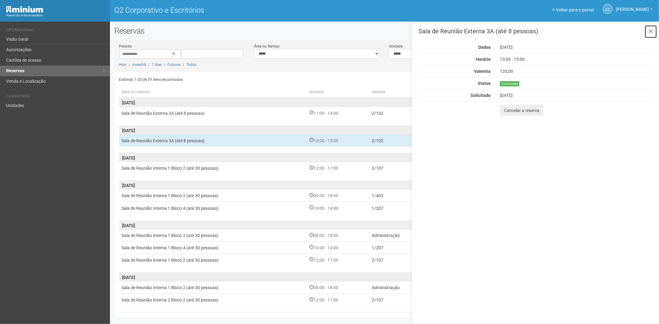
click at [650, 31] on icon at bounding box center [650, 31] width 5 height 6
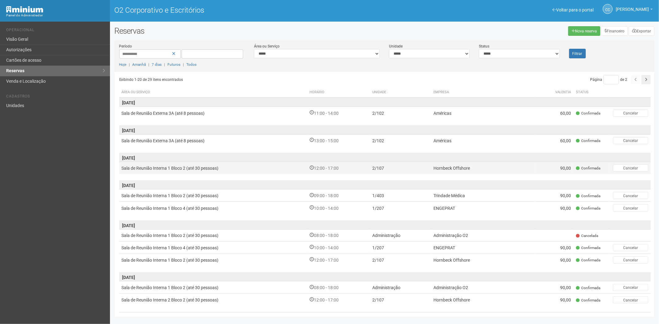
click at [387, 165] on td "2/107" at bounding box center [400, 168] width 61 height 12
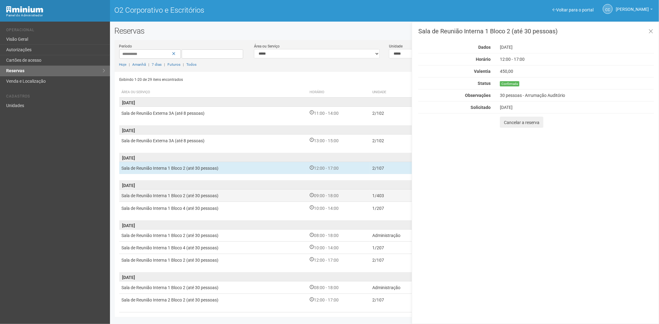
drag, startPoint x: 322, startPoint y: 195, endPoint x: 328, endPoint y: 201, distance: 7.6
click at [322, 195] on font "09:00 - 18:00" at bounding box center [326, 196] width 25 height 5
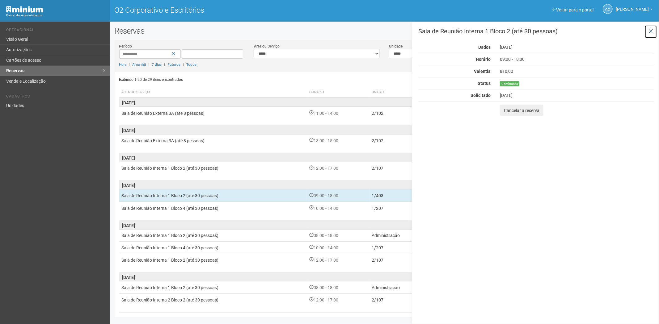
click at [649, 31] on icon at bounding box center [650, 31] width 5 height 6
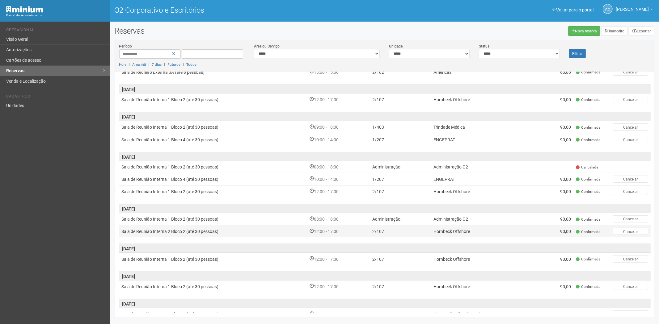
scroll to position [103, 0]
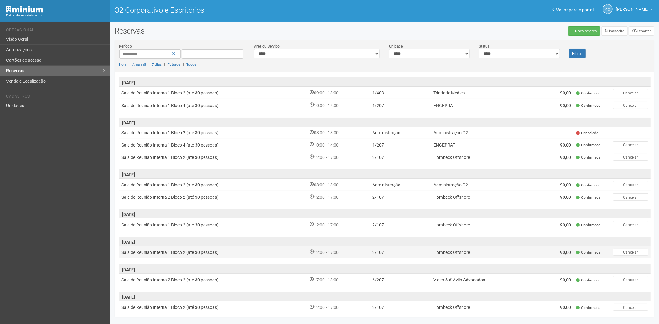
click at [390, 250] on td "2/107" at bounding box center [400, 252] width 61 height 12
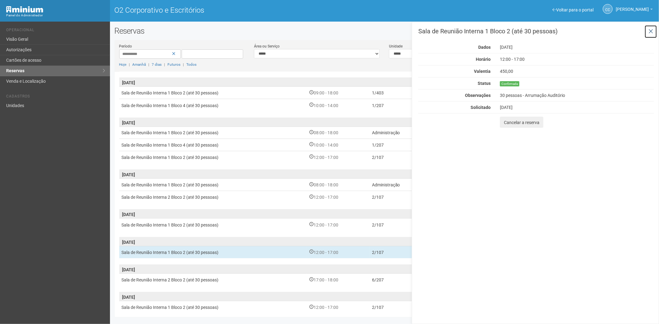
click at [650, 31] on icon at bounding box center [650, 31] width 5 height 6
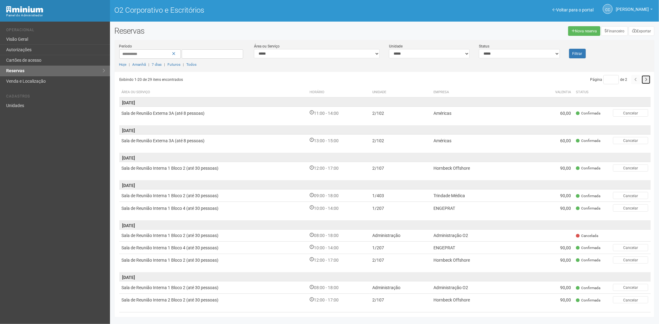
click at [644, 84] on button "button" at bounding box center [645, 79] width 9 height 9
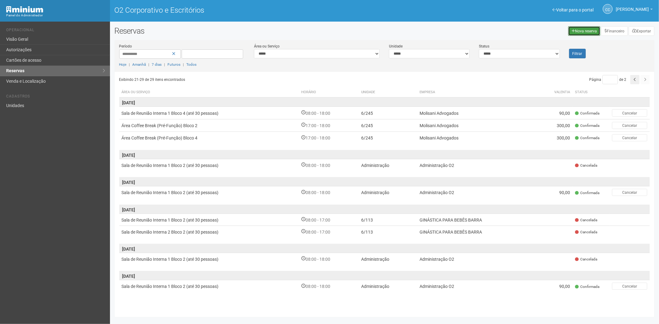
click at [571, 31] on link "Nova reserva" at bounding box center [584, 31] width 32 height 10
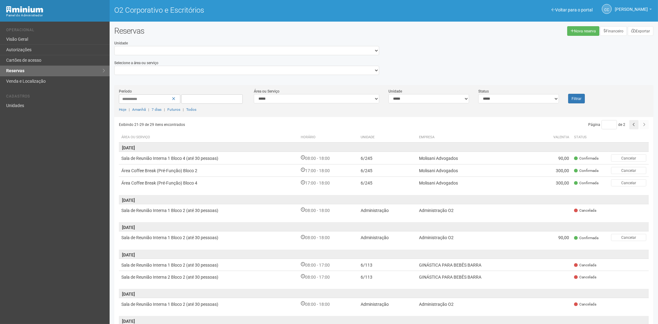
click at [212, 64] on div "**********" at bounding box center [247, 67] width 274 height 15
click at [159, 73] on select "**********" at bounding box center [246, 70] width 265 height 9
select select "**********"
click at [114, 66] on select "**********" at bounding box center [246, 70] width 265 height 9
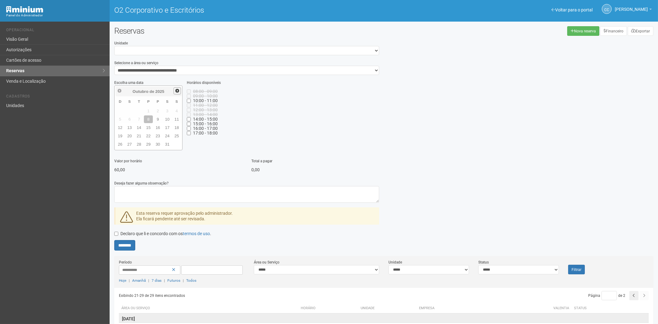
click at [174, 91] on link "Próximo" at bounding box center [177, 90] width 7 height 7
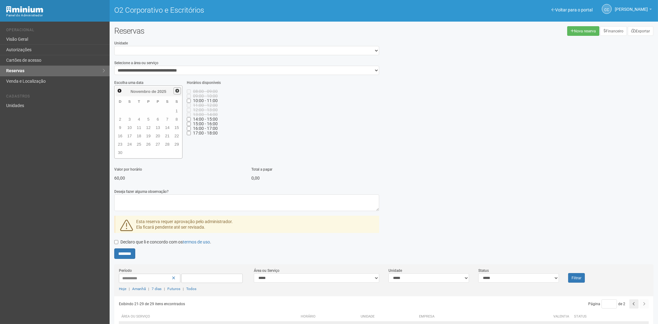
click at [174, 91] on link "Próximo" at bounding box center [177, 90] width 7 height 7
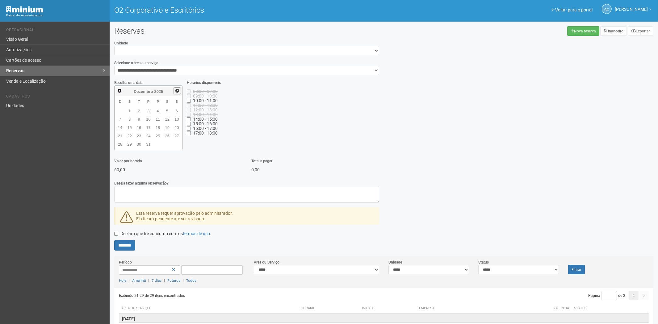
click at [174, 91] on link "Próximo" at bounding box center [177, 90] width 7 height 7
click at [155, 110] on link "1" at bounding box center [157, 111] width 9 height 8
click at [177, 90] on span "Próximo" at bounding box center [177, 90] width 5 height 5
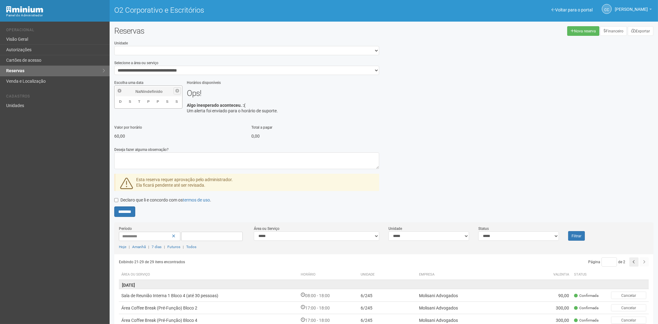
click at [177, 90] on span "Próximo" at bounding box center [177, 90] width 5 height 5
click at [120, 89] on span "Anterior" at bounding box center [119, 90] width 5 height 5
click at [22, 70] on font "Reservas" at bounding box center [15, 70] width 18 height 5
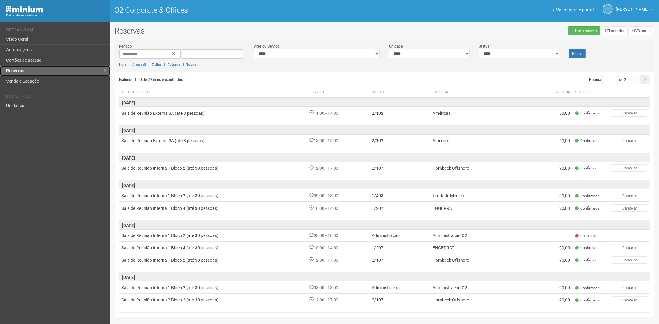
click at [47, 70] on link "Reservas" at bounding box center [55, 71] width 110 height 10
click at [579, 31] on link "Nova reserva" at bounding box center [584, 31] width 32 height 10
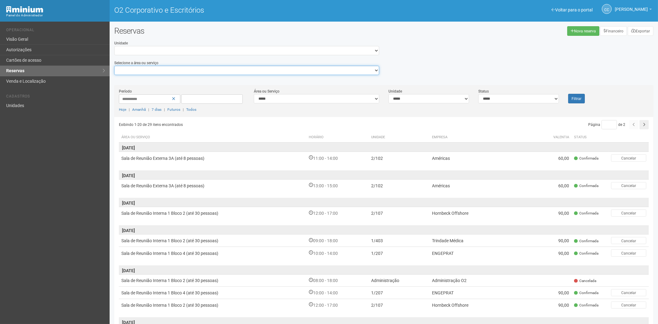
drag, startPoint x: 150, startPoint y: 68, endPoint x: 156, endPoint y: 73, distance: 7.7
click at [150, 69] on select "**********" at bounding box center [246, 70] width 265 height 9
select select "**********"
click at [114, 66] on select "**********" at bounding box center [246, 70] width 265 height 9
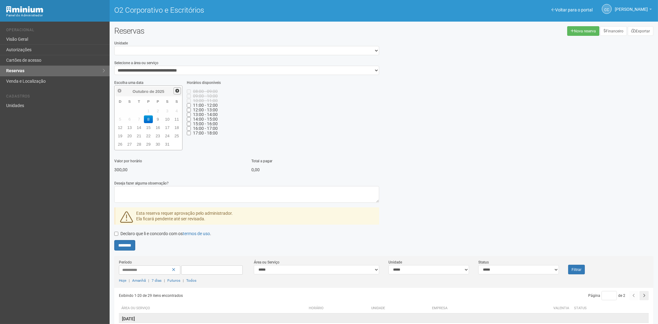
click at [177, 90] on span "Próximo" at bounding box center [177, 90] width 5 height 5
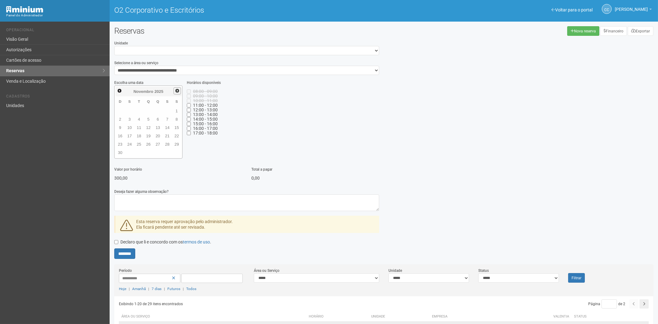
click at [177, 90] on span "Próximo" at bounding box center [177, 90] width 5 height 5
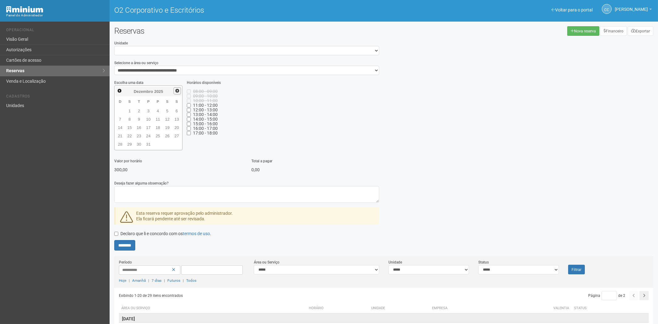
click at [177, 90] on span "Próximo" at bounding box center [177, 90] width 5 height 5
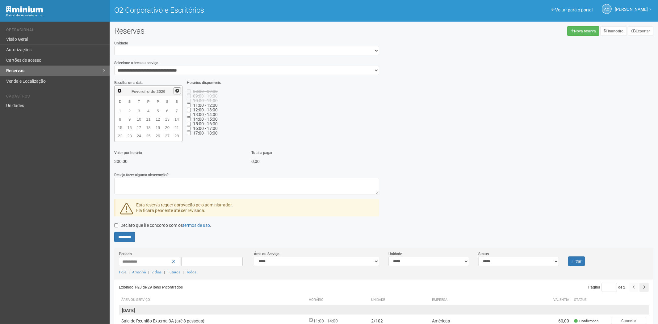
click at [177, 90] on span "Próximo" at bounding box center [177, 90] width 5 height 5
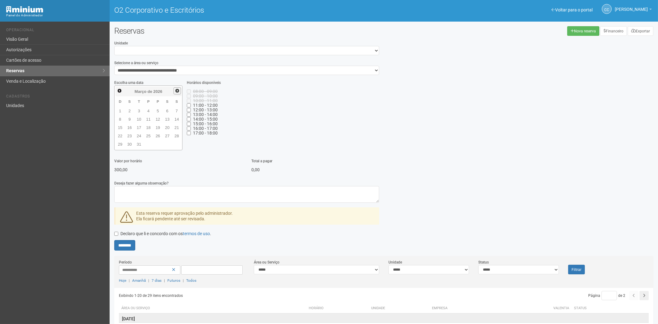
click at [177, 90] on span "Próximo" at bounding box center [177, 90] width 5 height 5
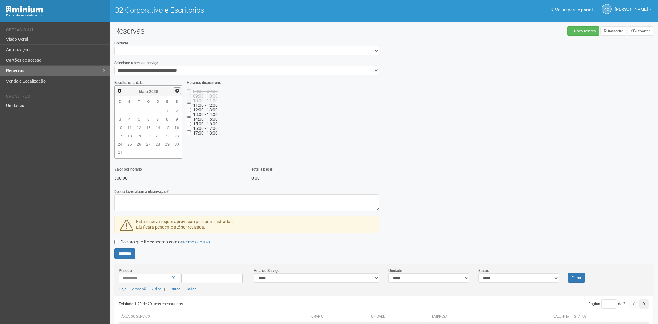
click at [177, 90] on span "Próximo" at bounding box center [177, 90] width 5 height 5
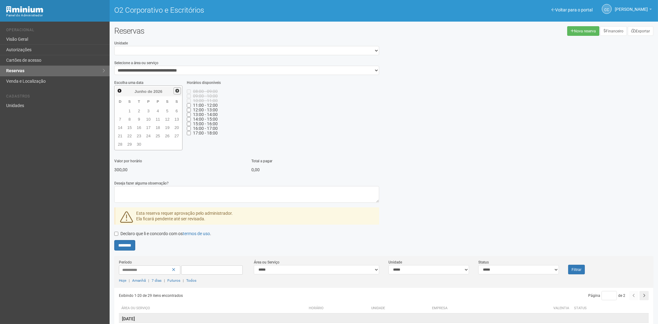
click at [177, 90] on span "Próximo" at bounding box center [177, 90] width 5 height 5
click at [448, 135] on div "**********" at bounding box center [384, 145] width 548 height 211
click at [31, 64] on link "Cartões de acesso" at bounding box center [55, 60] width 110 height 10
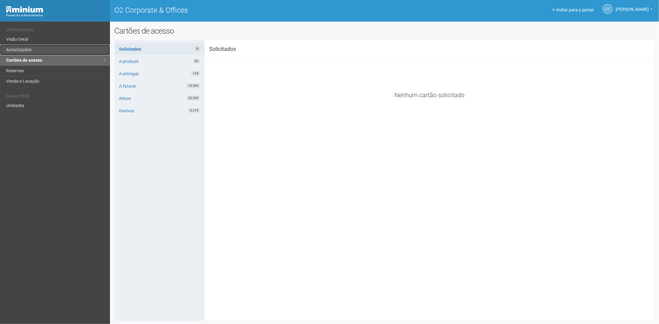
click at [18, 45] on link "Autorizações" at bounding box center [55, 50] width 110 height 10
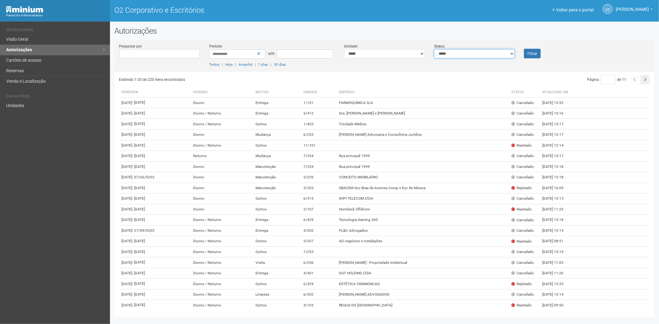
click at [460, 56] on select "**********" at bounding box center [474, 53] width 81 height 9
select select "*"
click at [434, 49] on select "**********" at bounding box center [474, 53] width 81 height 9
click at [522, 53] on div "Filtrar" at bounding box center [541, 50] width 45 height 15
click at [524, 57] on button "Filtrar" at bounding box center [532, 54] width 17 height 10
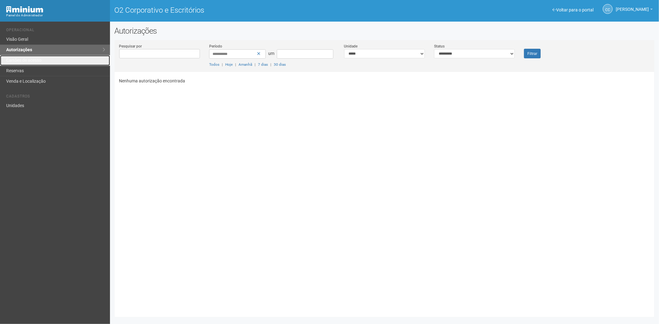
drag, startPoint x: 49, startPoint y: 61, endPoint x: 27, endPoint y: 11, distance: 54.2
click at [49, 61] on link "Cartões de acesso" at bounding box center [55, 60] width 110 height 10
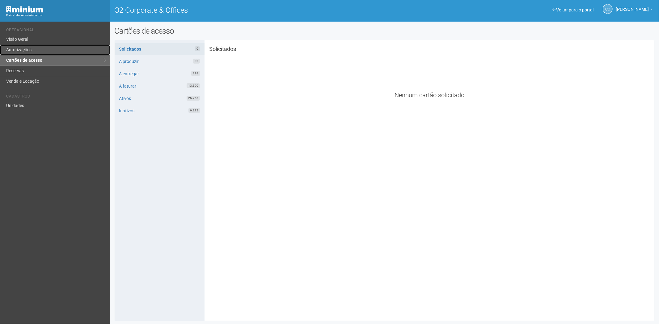
click at [22, 48] on link "Autorizações" at bounding box center [55, 50] width 110 height 10
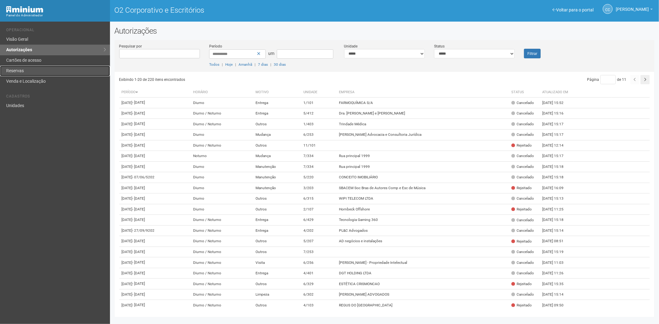
click at [54, 69] on link "Reservas" at bounding box center [55, 71] width 110 height 10
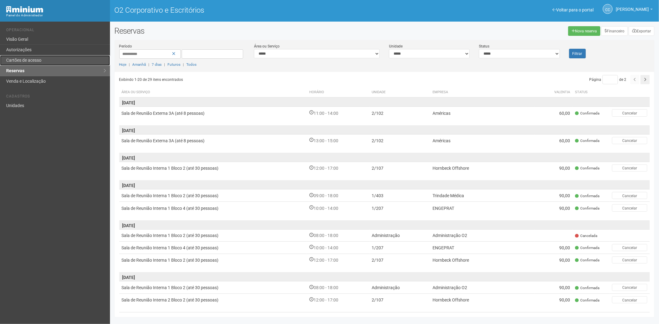
click at [45, 58] on link "Cartões de acesso" at bounding box center [55, 60] width 110 height 10
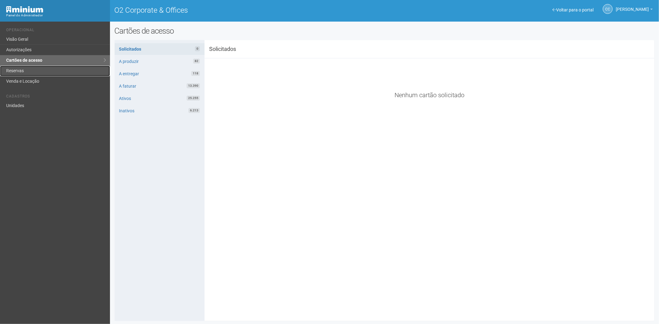
click at [29, 72] on link "Reservas" at bounding box center [55, 71] width 110 height 10
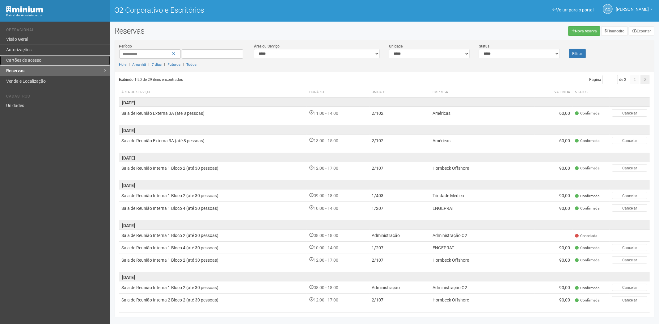
click at [39, 59] on font "Cartões de acesso" at bounding box center [23, 60] width 35 height 5
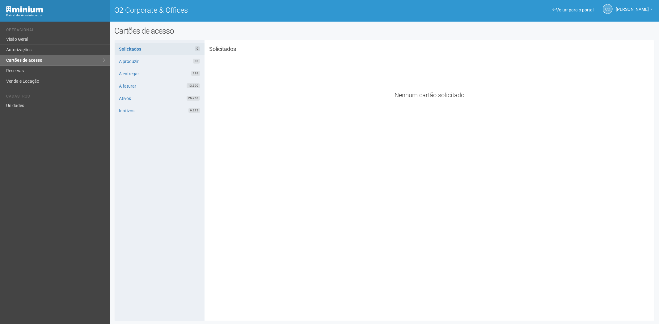
click at [258, 260] on div "**********" at bounding box center [385, 181] width 540 height 272
click at [35, 52] on link "Autorizações" at bounding box center [55, 50] width 110 height 10
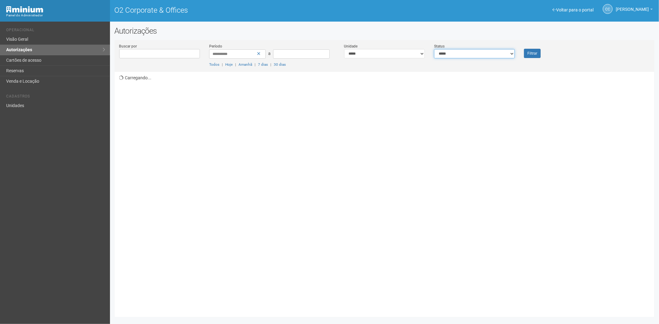
click at [455, 52] on select "**********" at bounding box center [474, 53] width 81 height 9
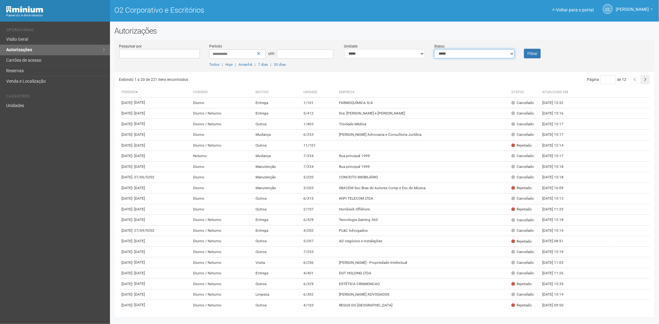
select select "*"
click at [434, 49] on select "**********" at bounding box center [474, 53] width 81 height 9
click at [532, 55] on font "Filtrar" at bounding box center [532, 54] width 10 height 4
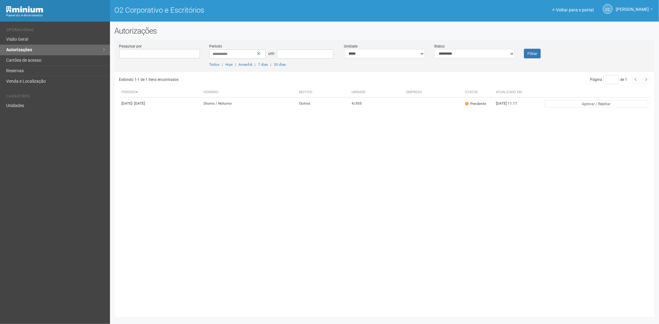
click at [367, 261] on div "Exibindo 1-1 de 1 itens encontrados Página * de 1 Período [GEOGRAPHIC_DATA] Mot…" at bounding box center [386, 192] width 535 height 241
drag, startPoint x: 245, startPoint y: 212, endPoint x: 236, endPoint y: 226, distance: 16.4
click at [245, 212] on div "Exibindo 1-1 de 1 itens encontrados Página * de 1 Período [GEOGRAPHIC_DATA] Mot…" at bounding box center [386, 192] width 535 height 241
click at [181, 249] on div "Exibindo 1-1 de 1 itens encontrados Página * de 1 Período Horário Motivo Unidad…" at bounding box center [386, 192] width 535 height 241
drag, startPoint x: 213, startPoint y: 222, endPoint x: 97, endPoint y: 314, distance: 148.2
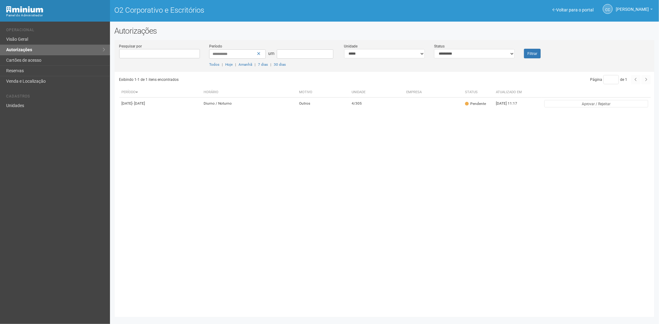
click at [213, 222] on div "Exibindo 1-1 de 1 itens encontrados Página * de 1 Período Horário Motivo Unidad…" at bounding box center [386, 192] width 535 height 241
click at [462, 110] on td at bounding box center [433, 104] width 59 height 12
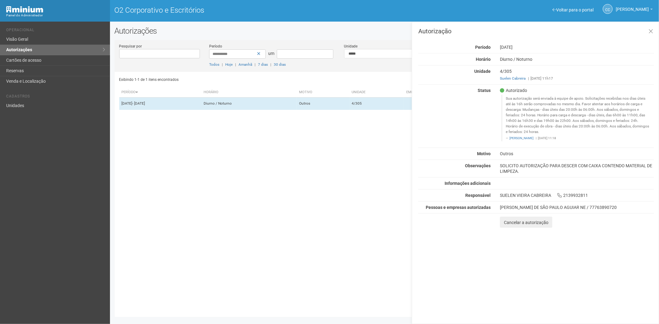
drag, startPoint x: 194, startPoint y: 176, endPoint x: 135, endPoint y: 145, distance: 66.2
click at [194, 177] on div "Exibindo 1-1 de 1 itens encontrados Página * de 1 Período Horário Motivo Unidad…" at bounding box center [386, 192] width 535 height 241
click at [47, 59] on link "Cartões de acesso" at bounding box center [55, 60] width 110 height 10
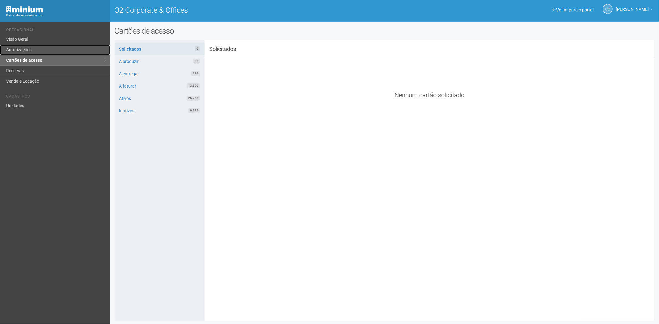
click at [45, 50] on link "Autorizações" at bounding box center [55, 50] width 110 height 10
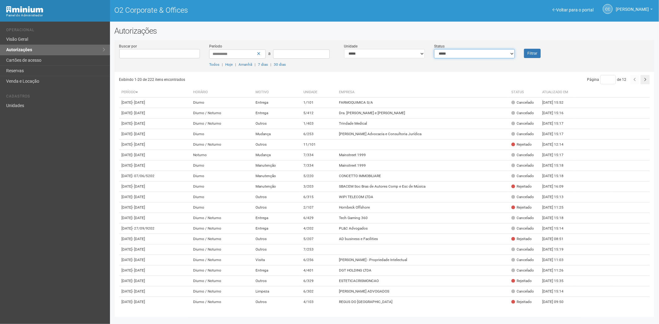
click at [491, 56] on select "**********" at bounding box center [474, 53] width 81 height 9
select select "*"
click at [434, 49] on select "**********" at bounding box center [474, 53] width 81 height 9
click at [530, 54] on font "Filtrar" at bounding box center [532, 54] width 10 height 4
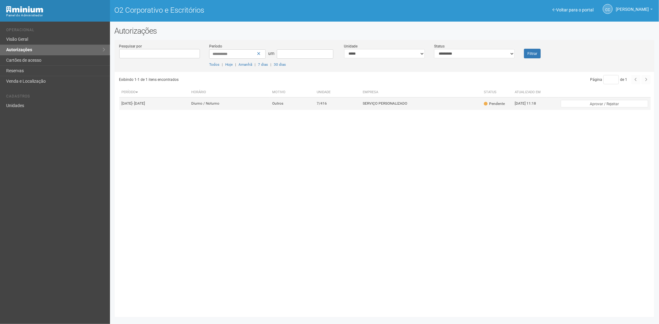
click at [389, 104] on font "SERVIÇO PERSONALIZADO" at bounding box center [384, 104] width 44 height 4
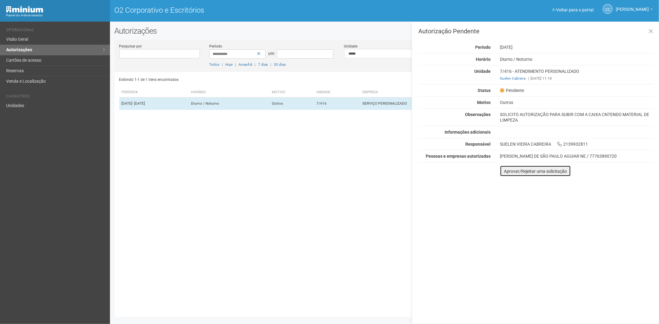
click at [504, 176] on button "Aprovar/Rejeitar uma solicitação" at bounding box center [535, 170] width 71 height 11
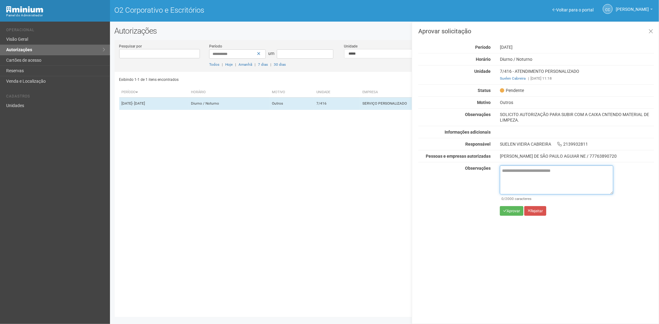
click at [509, 183] on textarea at bounding box center [556, 179] width 113 height 29
paste textarea "**********"
type textarea "**********"
click at [508, 216] on div "**********" at bounding box center [556, 192] width 113 height 55
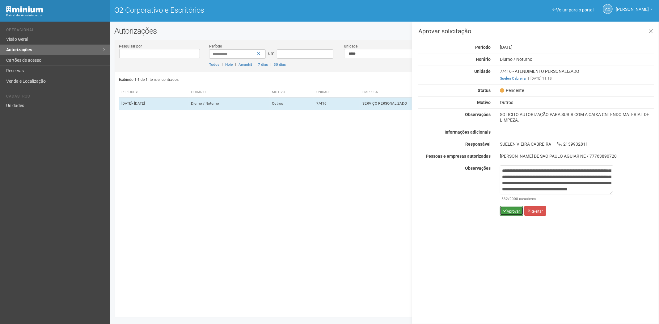
click at [509, 213] on font "Aprovar" at bounding box center [512, 211] width 13 height 4
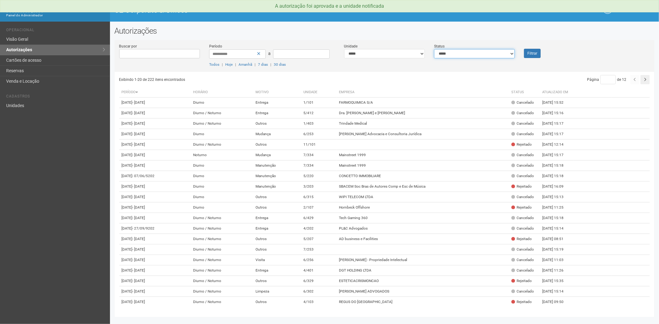
click at [455, 55] on select "**********" at bounding box center [474, 53] width 81 height 9
select select "*"
click at [434, 49] on select "**********" at bounding box center [474, 53] width 81 height 9
drag, startPoint x: 521, startPoint y: 51, endPoint x: 529, endPoint y: 55, distance: 9.4
click at [521, 54] on div "Filtrar" at bounding box center [541, 50] width 45 height 15
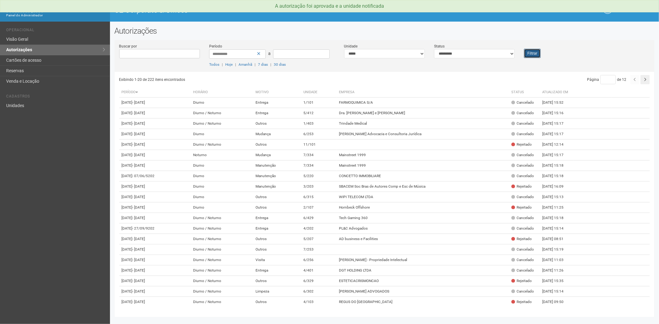
click at [529, 55] on button "Filtrar" at bounding box center [532, 53] width 17 height 9
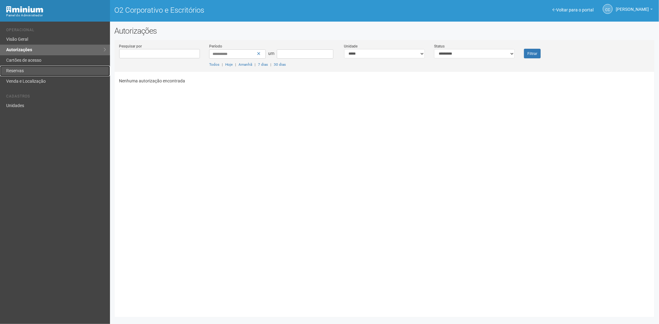
click at [41, 70] on link "Reservas" at bounding box center [55, 71] width 110 height 10
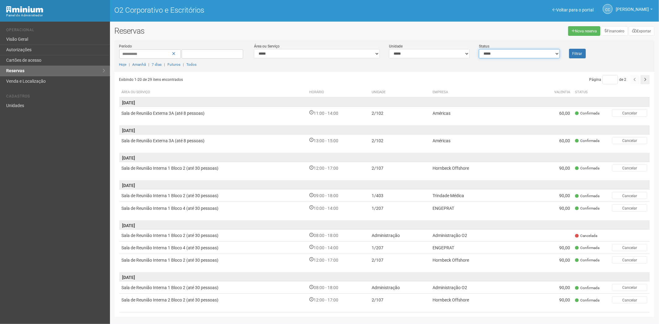
click at [496, 55] on select "**********" at bounding box center [519, 53] width 81 height 9
select select "*"
click at [479, 49] on select "**********" at bounding box center [519, 53] width 81 height 9
click at [575, 54] on font "Filtrar" at bounding box center [577, 54] width 10 height 4
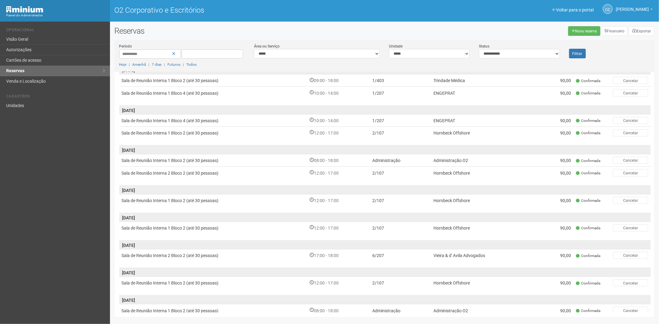
scroll to position [225, 0]
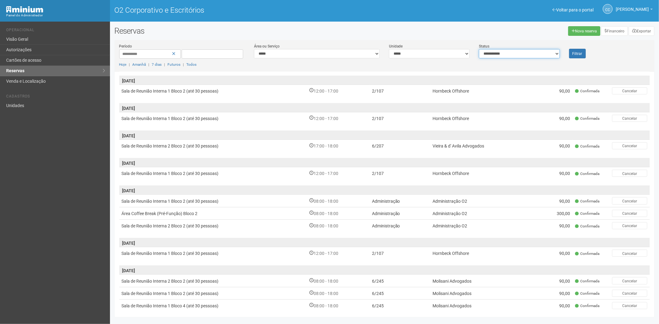
click at [550, 52] on select "**********" at bounding box center [519, 53] width 81 height 9
select select "*"
click at [479, 49] on select "**********" at bounding box center [519, 53] width 81 height 9
click at [571, 52] on button "Filtrar" at bounding box center [577, 54] width 17 height 10
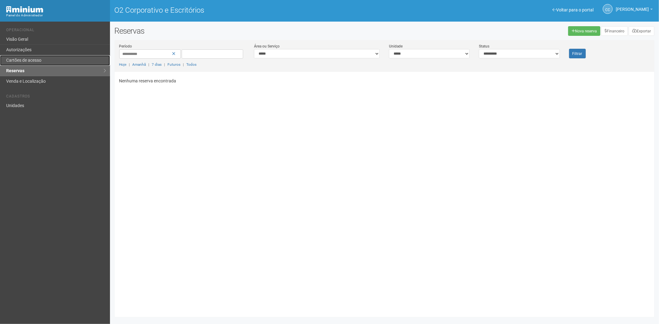
click at [32, 59] on font "Cartões de acesso" at bounding box center [23, 60] width 35 height 5
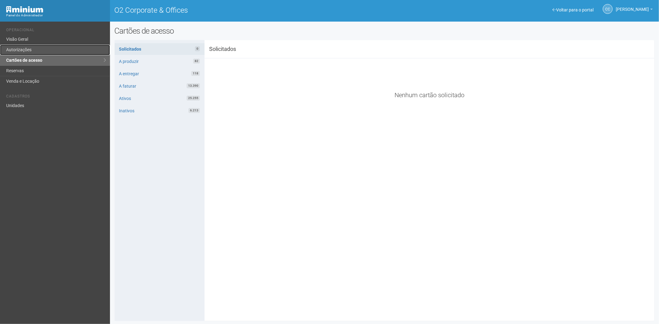
click at [8, 50] on link "Autorizações" at bounding box center [55, 50] width 110 height 10
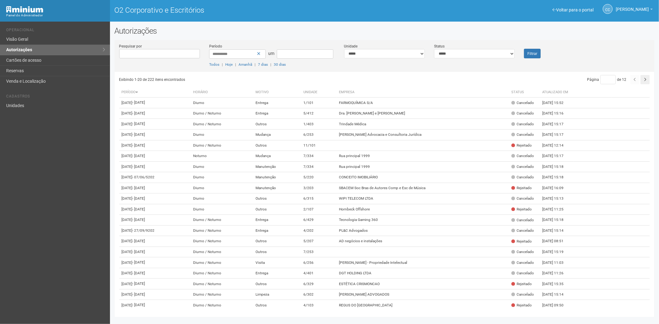
click at [461, 48] on div "**********" at bounding box center [474, 50] width 90 height 15
click at [454, 55] on select "**********" at bounding box center [474, 53] width 81 height 9
click at [434, 49] on select "**********" at bounding box center [474, 53] width 81 height 9
click at [476, 54] on select "**********" at bounding box center [474, 53] width 81 height 9
select select "*"
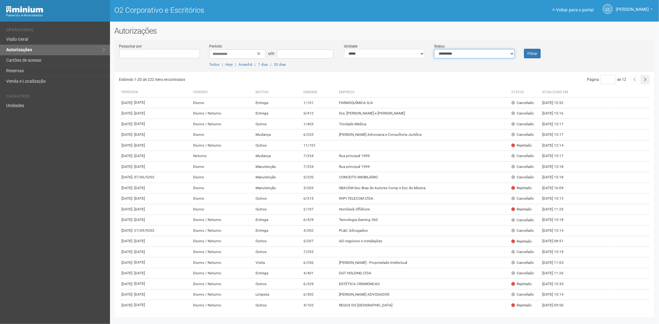
click at [434, 49] on select "**********" at bounding box center [474, 53] width 81 height 9
click at [537, 52] on button "Filtrar" at bounding box center [532, 54] width 17 height 10
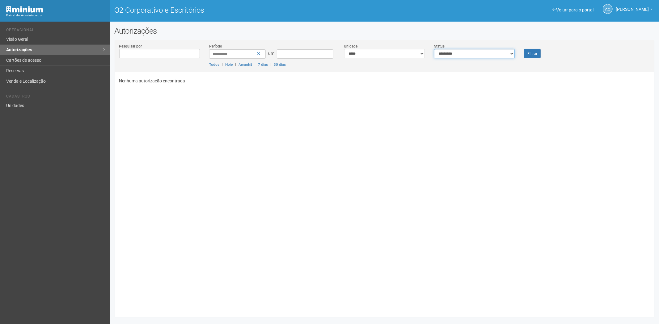
click at [455, 56] on select "**********" at bounding box center [474, 53] width 81 height 9
select select "*"
click at [434, 49] on select "**********" at bounding box center [474, 53] width 81 height 9
click at [525, 55] on button "Filtrar" at bounding box center [532, 54] width 17 height 10
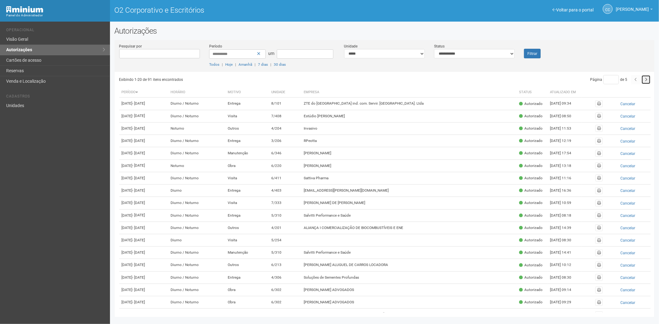
click at [646, 80] on icon "button" at bounding box center [645, 80] width 2 height 4
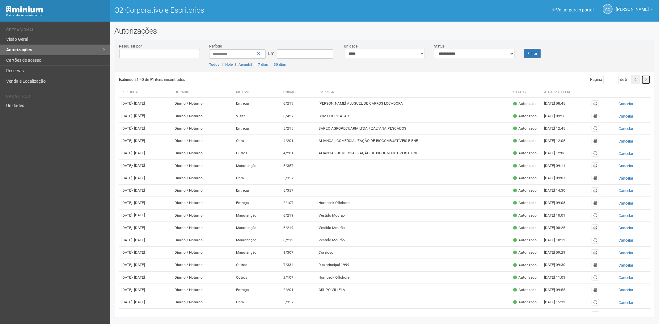
drag, startPoint x: 0, startPoint y: 0, endPoint x: 646, endPoint y: 80, distance: 650.8
click at [646, 80] on icon "button" at bounding box center [645, 80] width 2 height 4
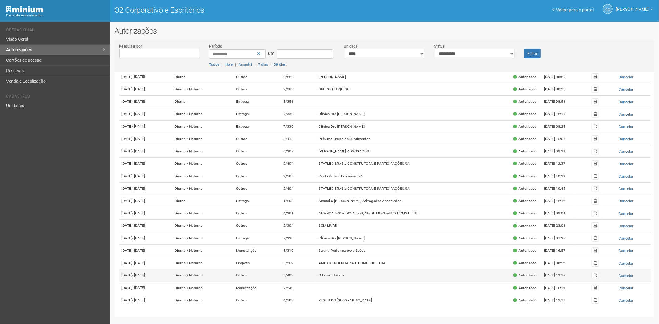
scroll to position [117, 0]
click at [335, 270] on td "O Fouet Branco" at bounding box center [413, 276] width 195 height 12
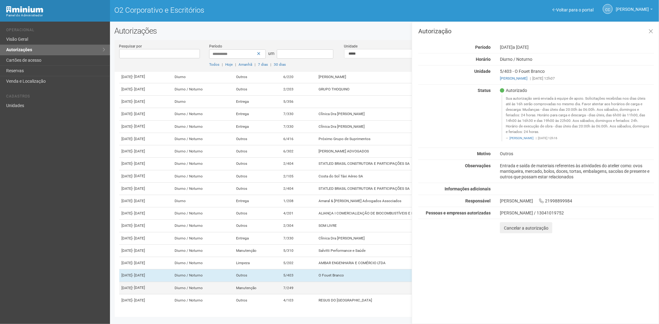
click at [316, 282] on td "7/249" at bounding box center [298, 288] width 35 height 12
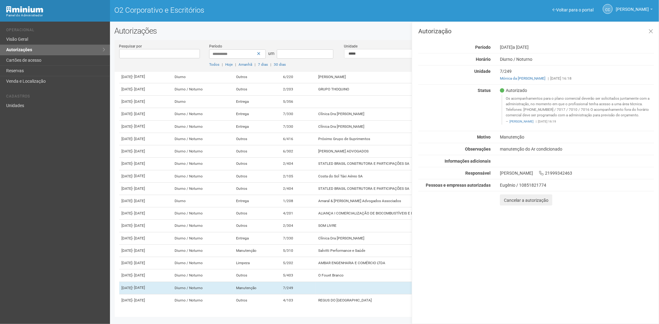
drag, startPoint x: 642, startPoint y: 115, endPoint x: 505, endPoint y: 99, distance: 138.3
click at [505, 99] on blockquote "Os acompanhamentos para o plano comercial deverão ser solicitados juntamente co…" at bounding box center [577, 110] width 153 height 30
copy font "Os acompanhamentos para o plano comercial deverão ser solicitados juntamente co…"
click at [314, 298] on td "4/103" at bounding box center [298, 300] width 35 height 12
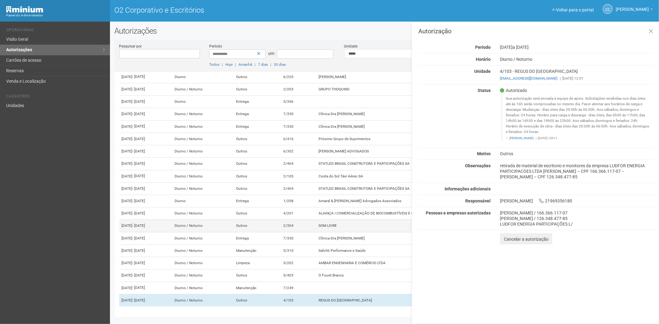
click at [316, 220] on td "2/304" at bounding box center [298, 226] width 35 height 12
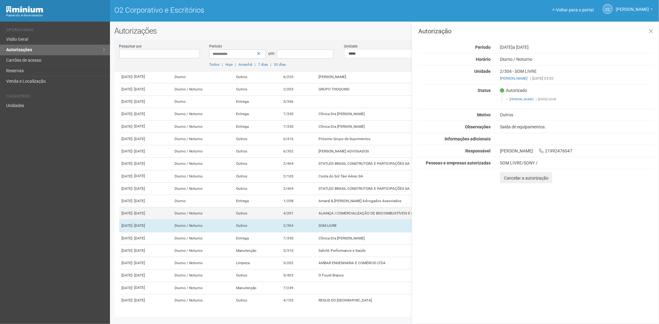
click at [316, 207] on td "4/201" at bounding box center [298, 213] width 35 height 12
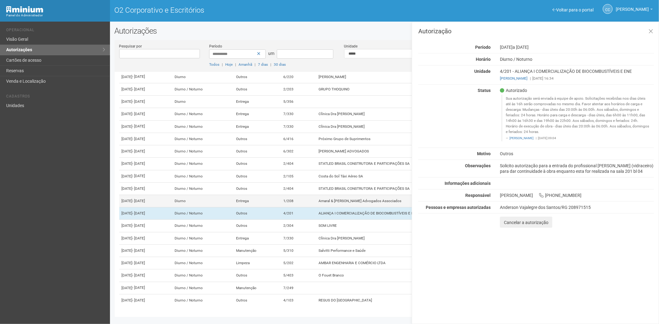
click at [313, 195] on td "1/208" at bounding box center [298, 201] width 35 height 12
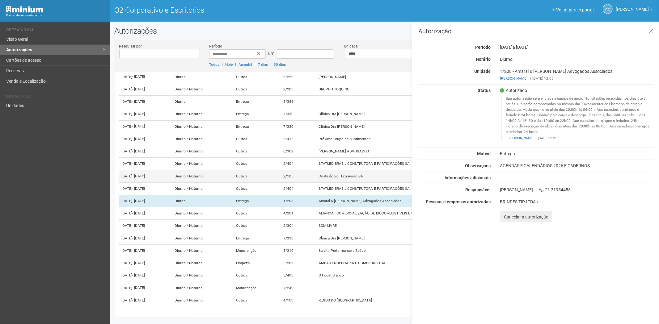
click at [310, 170] on td "2/105" at bounding box center [298, 176] width 35 height 12
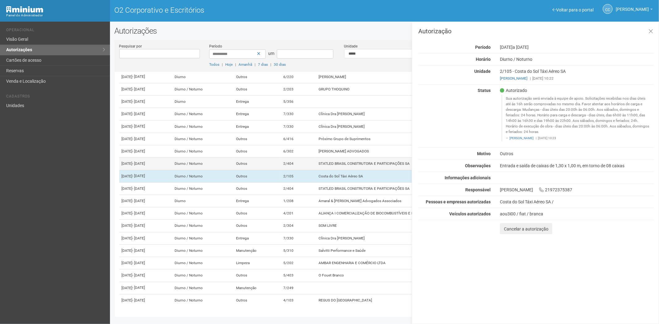
click at [309, 158] on td "2/404" at bounding box center [298, 164] width 35 height 12
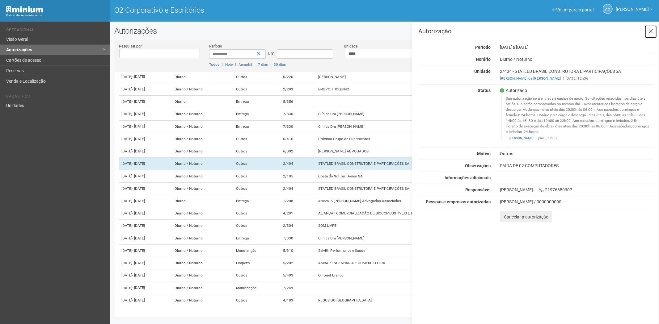
click at [649, 31] on icon at bounding box center [650, 31] width 5 height 6
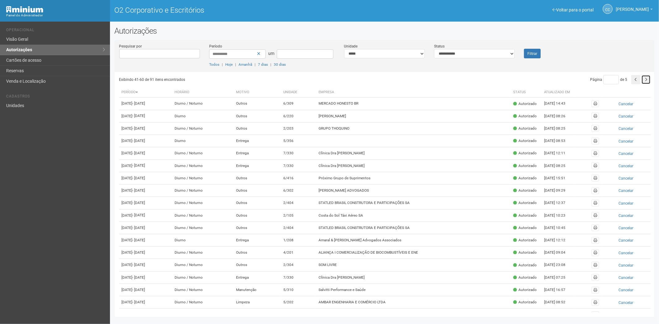
click at [644, 81] on icon "button" at bounding box center [645, 80] width 2 height 4
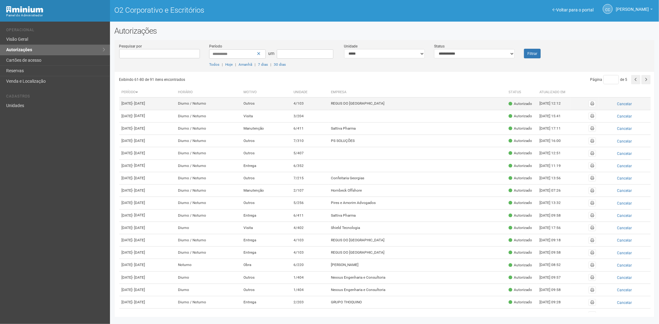
click at [328, 110] on td "4/103" at bounding box center [309, 104] width 37 height 12
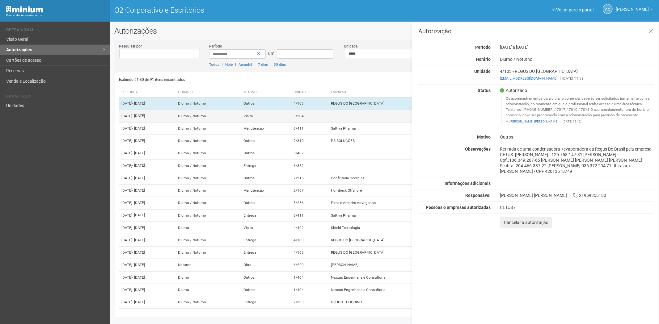
click at [328, 119] on td "3/204" at bounding box center [309, 116] width 37 height 12
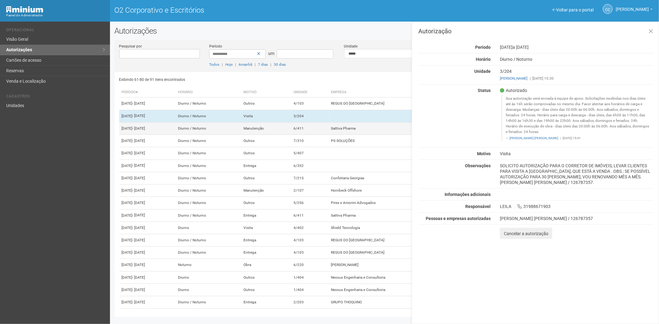
click at [313, 135] on td "6/411" at bounding box center [309, 128] width 37 height 12
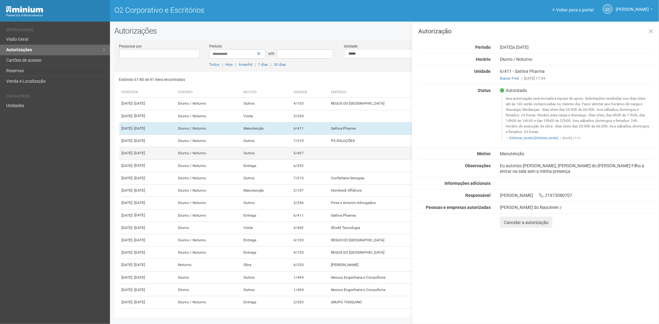
click at [317, 160] on td "5/407" at bounding box center [309, 153] width 37 height 12
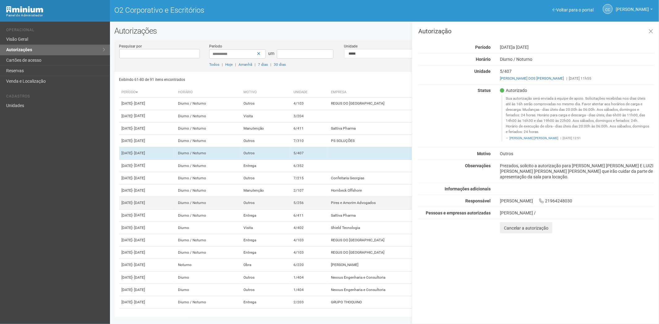
click at [328, 209] on td "5/256" at bounding box center [309, 203] width 37 height 12
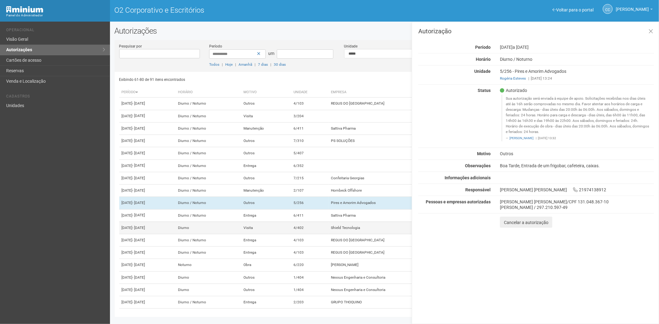
click at [328, 234] on td "4/402" at bounding box center [309, 228] width 37 height 12
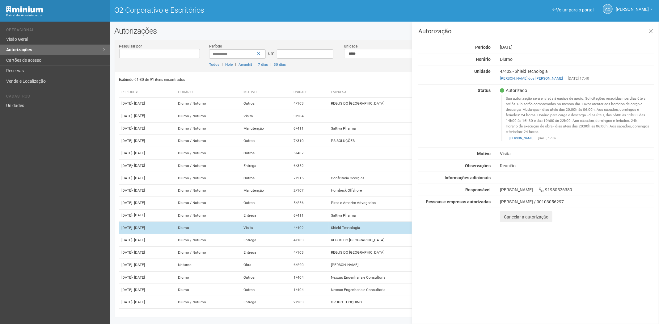
click at [323, 234] on td "4/402" at bounding box center [309, 228] width 37 height 12
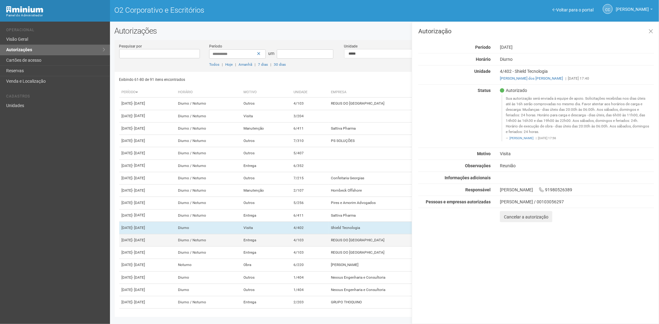
click at [320, 246] on td "4/103" at bounding box center [309, 240] width 37 height 12
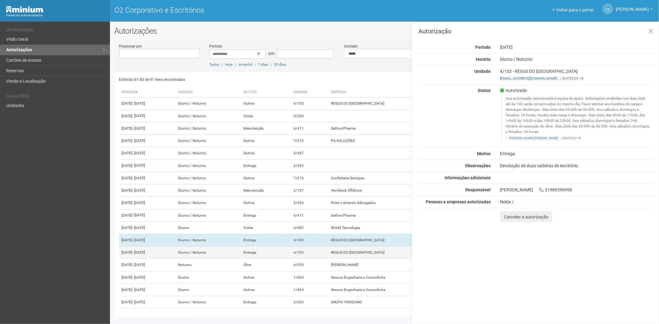
click at [317, 259] on td "4/103" at bounding box center [309, 253] width 37 height 12
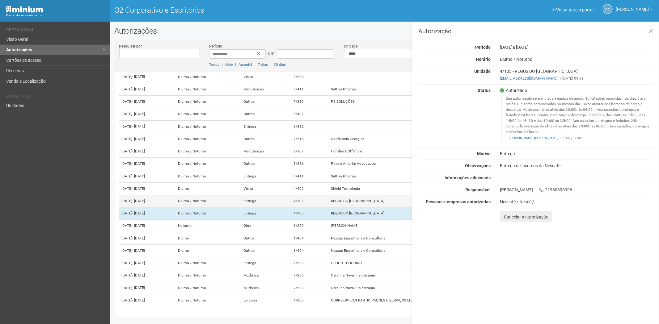
scroll to position [103, 0]
click at [318, 259] on td "2/203" at bounding box center [309, 263] width 37 height 12
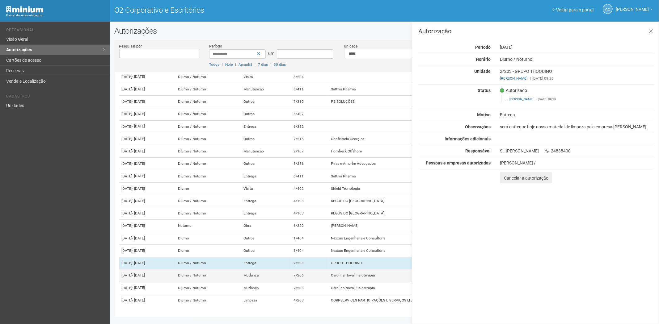
click at [291, 280] on td "Mudança" at bounding box center [266, 276] width 50 height 12
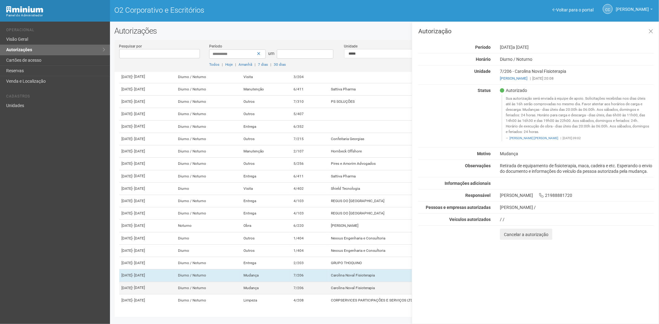
click at [291, 294] on td "Mudança" at bounding box center [266, 288] width 50 height 12
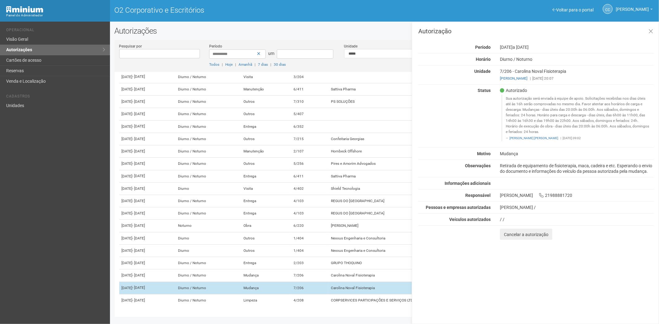
click at [291, 294] on td "Mudança" at bounding box center [266, 288] width 50 height 12
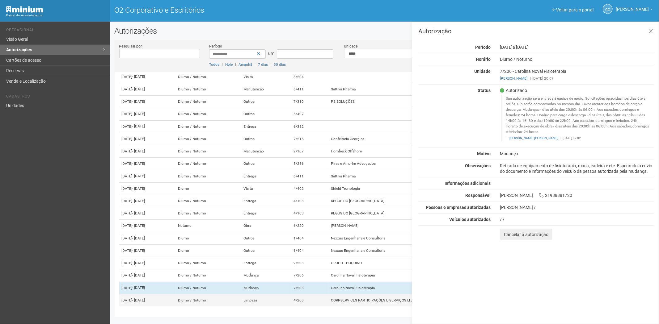
click at [291, 307] on td "Limpeza" at bounding box center [266, 300] width 50 height 12
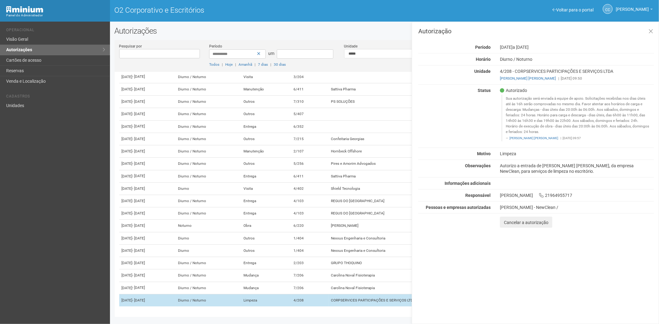
scroll to position [117, 0]
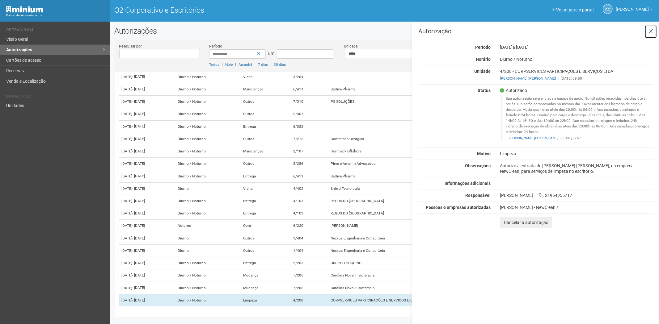
click at [649, 33] on icon at bounding box center [650, 31] width 5 height 6
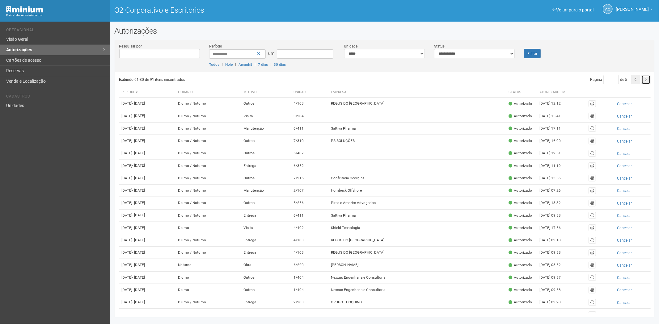
click at [646, 83] on button "button" at bounding box center [645, 79] width 9 height 9
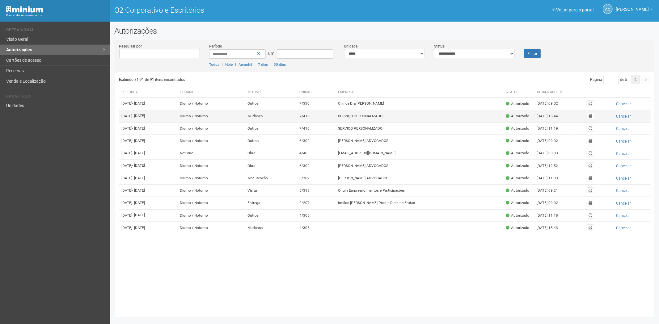
click at [335, 122] on td "7/416" at bounding box center [316, 116] width 39 height 12
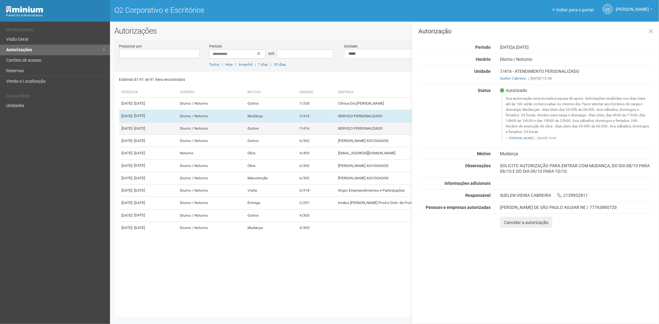
click at [335, 135] on td "7/416" at bounding box center [316, 128] width 39 height 12
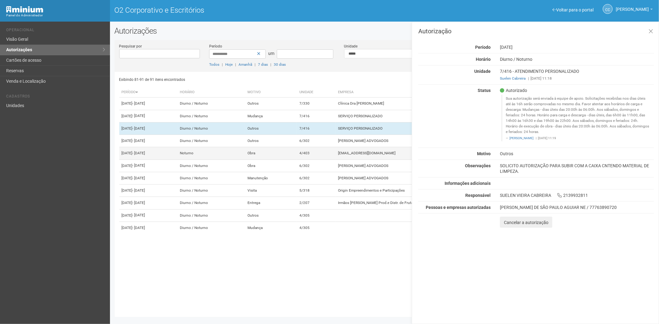
drag, startPoint x: 341, startPoint y: 157, endPoint x: 341, endPoint y: 168, distance: 10.8
click at [335, 147] on td "6/302" at bounding box center [316, 141] width 39 height 12
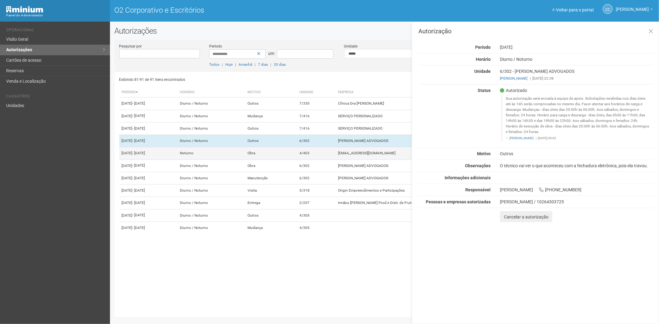
click at [335, 160] on td "4/403" at bounding box center [316, 153] width 39 height 12
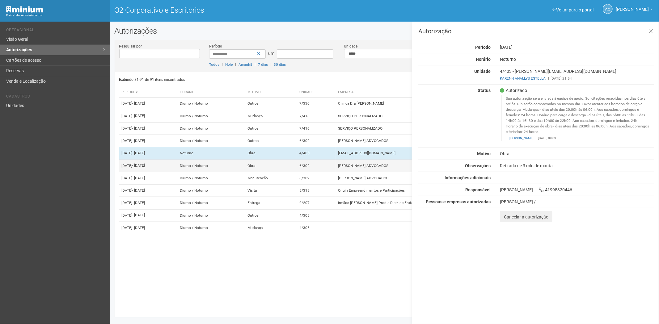
click at [335, 172] on td "6/302" at bounding box center [316, 166] width 39 height 12
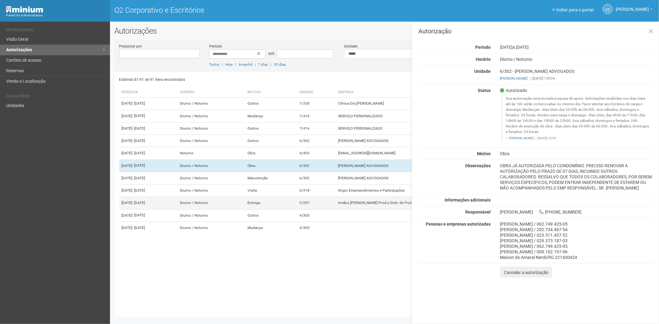
click at [335, 209] on td "2/207" at bounding box center [316, 203] width 39 height 12
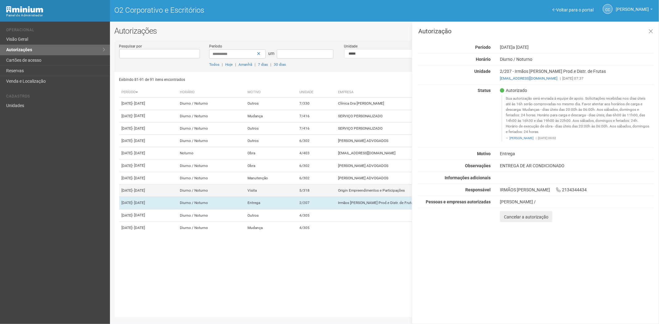
click at [335, 197] on td "5/318" at bounding box center [316, 191] width 39 height 12
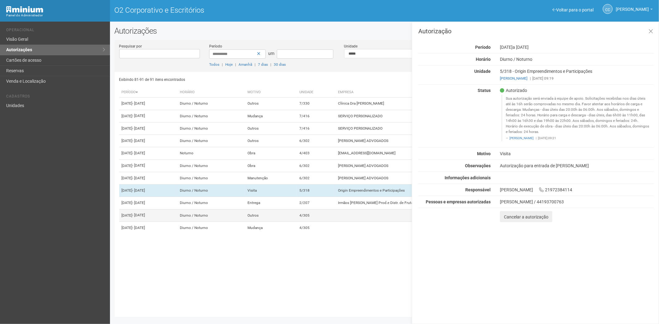
click at [335, 222] on td "4/305" at bounding box center [316, 215] width 39 height 12
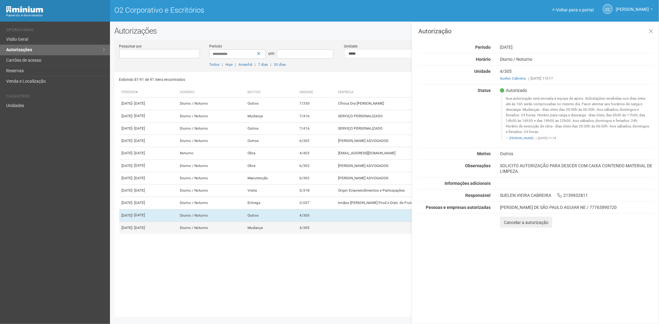
click at [325, 234] on td "4/305" at bounding box center [316, 228] width 39 height 12
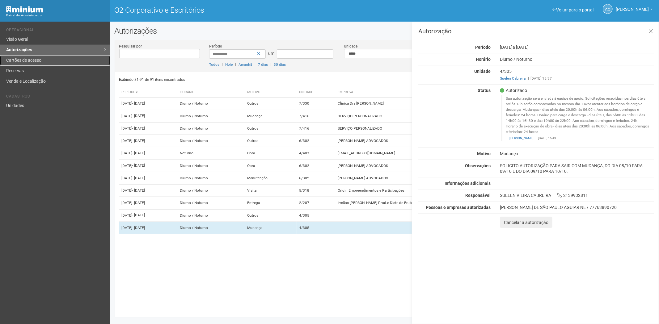
click at [33, 63] on link "Cartões de acesso" at bounding box center [55, 60] width 110 height 10
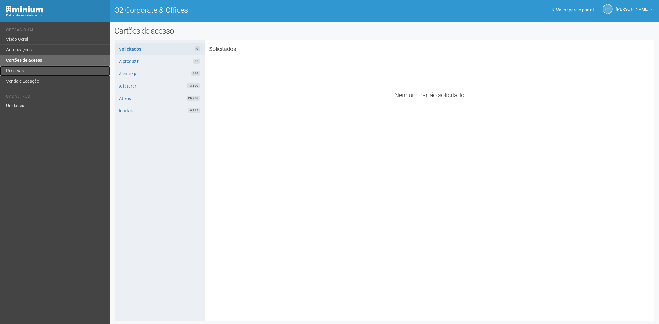
click at [21, 67] on link "Reservas" at bounding box center [55, 71] width 110 height 10
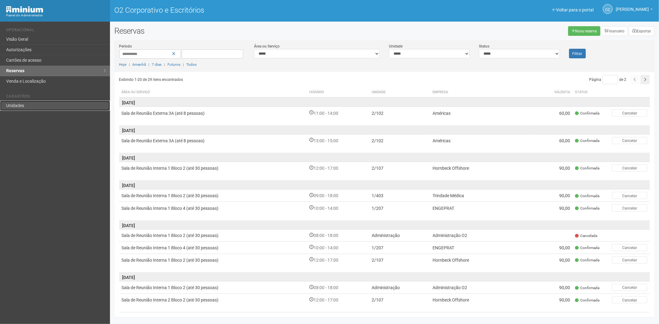
click at [22, 106] on font "Unidades" at bounding box center [15, 105] width 18 height 5
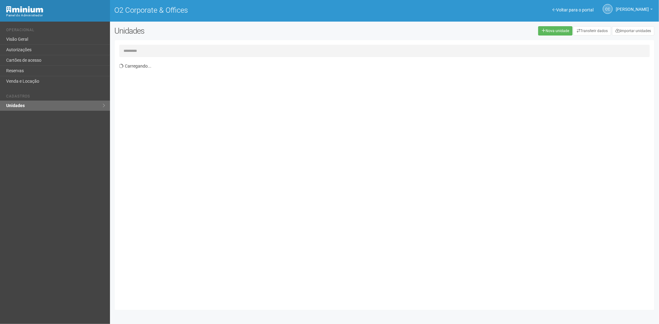
click at [134, 52] on input "text" at bounding box center [384, 51] width 530 height 12
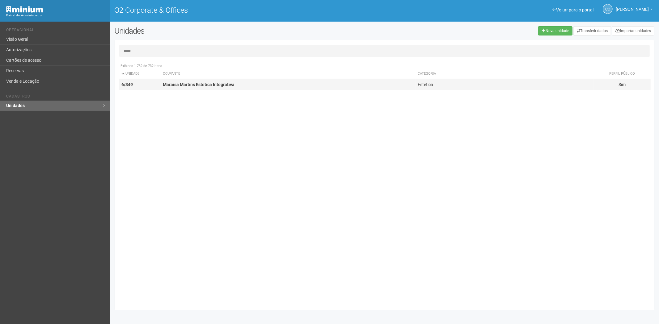
type input "*****"
drag, startPoint x: 227, startPoint y: 88, endPoint x: 486, endPoint y: 134, distance: 263.3
click at [236, 92] on div "Exibindo 1-732 de 732 itens Unidade Ocupante Categoria Perfil público 1/101 FAR…" at bounding box center [386, 182] width 535 height 245
click at [395, 84] on td "Maraisa Martins Estética Integrativa" at bounding box center [287, 84] width 255 height 11
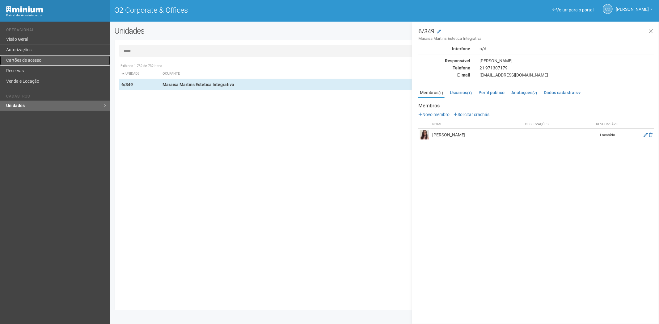
click at [55, 64] on link "Cartões de acesso" at bounding box center [55, 60] width 110 height 10
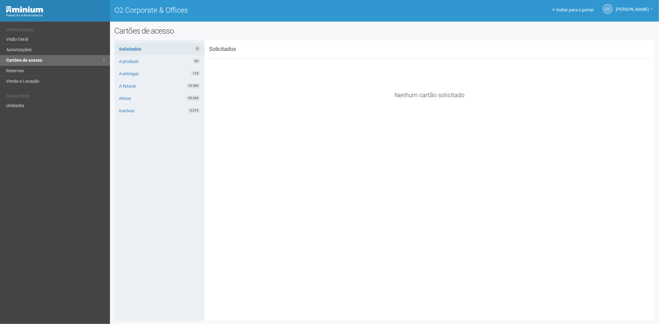
click at [138, 229] on div "Solicitados 0 A produzir 82 A entregar 118 A faturar 13.390 Ativos 25.255 Inati…" at bounding box center [160, 180] width 90 height 281
click at [17, 73] on link "Reservas" at bounding box center [55, 71] width 110 height 10
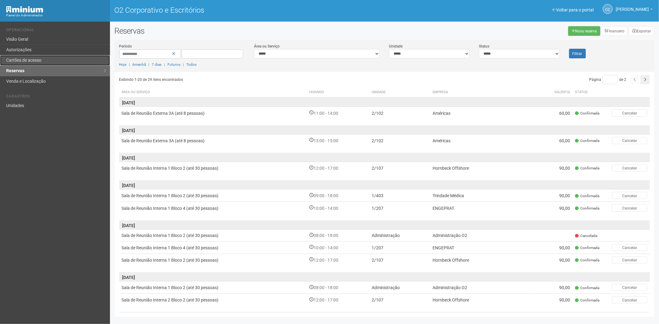
click at [29, 59] on font "Cartões de acesso" at bounding box center [23, 60] width 35 height 5
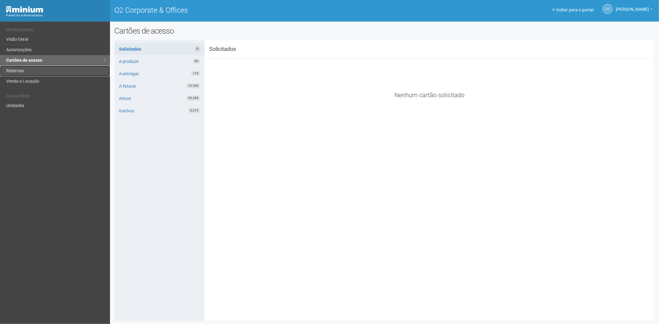
click at [23, 69] on link "Reservas" at bounding box center [55, 71] width 110 height 10
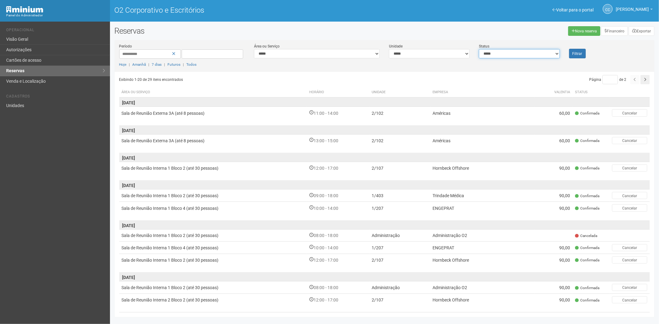
click at [532, 55] on select "**********" at bounding box center [519, 53] width 81 height 9
select select "*"
click at [479, 49] on select "**********" at bounding box center [519, 53] width 81 height 9
click at [569, 6] on div "CC Camila Catarina Lima Camila Catarina Lima suporte.adm.o2@araujoabreu.com.br …" at bounding box center [603, 9] width 103 height 17
click at [566, 9] on font "Voltar para o portal" at bounding box center [574, 9] width 37 height 5
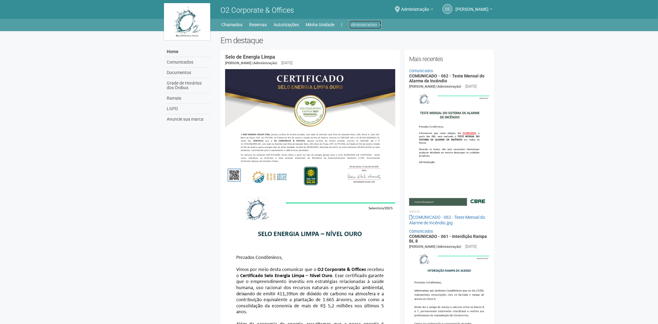
click at [359, 26] on link "Administrativo" at bounding box center [365, 24] width 32 height 9
drag, startPoint x: 342, startPoint y: 51, endPoint x: 238, endPoint y: 0, distance: 115.8
click at [341, 51] on link "Cartões de acesso" at bounding box center [356, 48] width 52 height 11
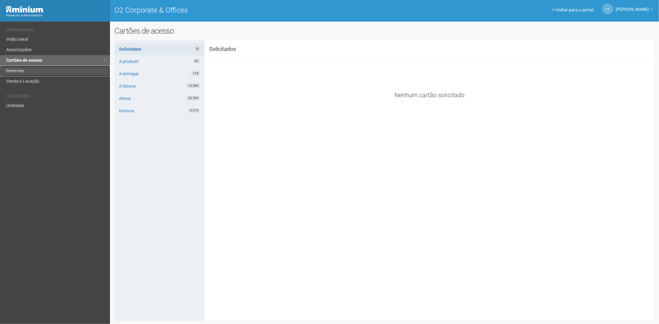
click at [15, 72] on link "Reservas" at bounding box center [55, 71] width 110 height 10
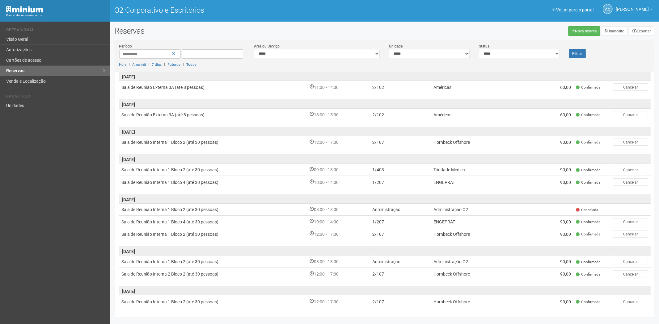
scroll to position [171, 0]
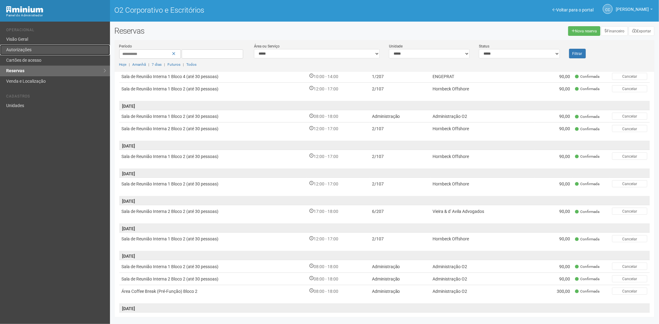
click at [28, 51] on font "Autorizações" at bounding box center [18, 49] width 25 height 5
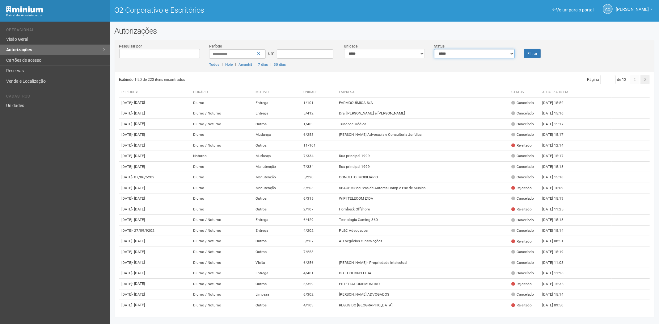
click at [460, 53] on select "**********" at bounding box center [474, 53] width 81 height 9
select select "*"
click at [434, 49] on select "**********" at bounding box center [474, 53] width 81 height 9
click at [533, 52] on font "Filtrar" at bounding box center [532, 54] width 10 height 4
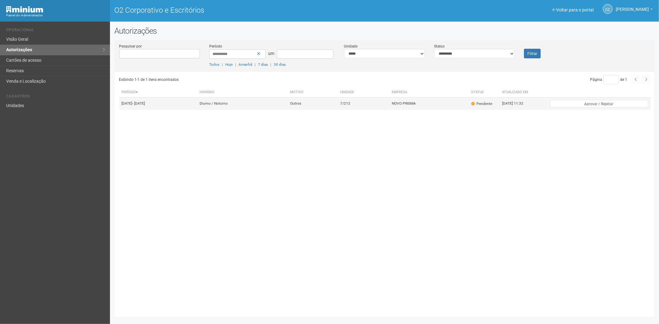
click at [301, 104] on font "Outros" at bounding box center [295, 104] width 11 height 4
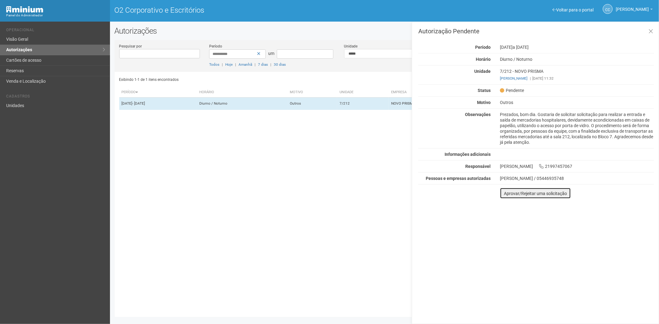
click at [504, 195] on font "Aprovar/Rejeitar uma solicitação" at bounding box center [535, 193] width 63 height 5
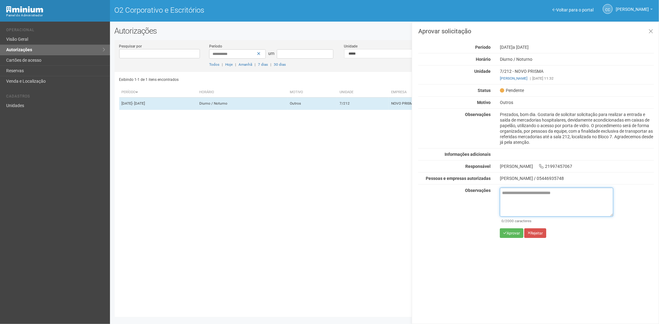
click at [510, 196] on textarea at bounding box center [556, 202] width 113 height 29
paste textarea "**********"
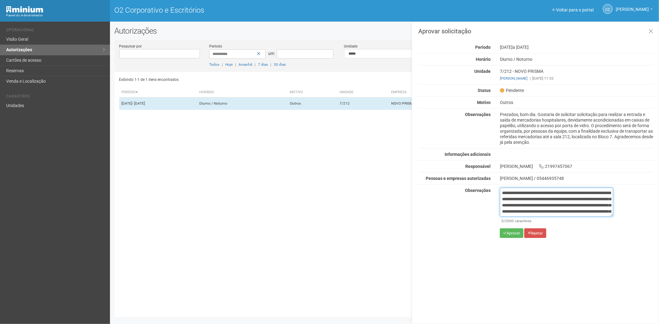
scroll to position [35, 0]
type textarea "**********"
click at [509, 234] on font "Aprovar" at bounding box center [512, 233] width 13 height 4
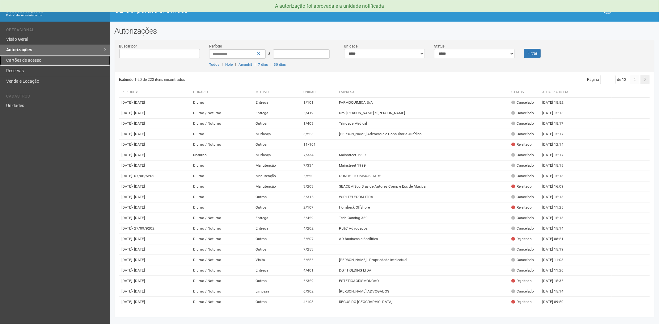
click at [17, 61] on link "Cartões de acesso" at bounding box center [55, 60] width 110 height 10
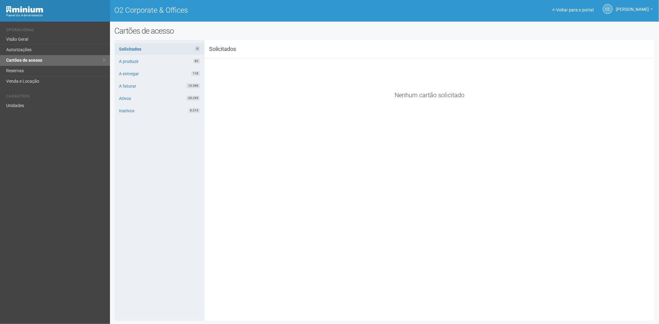
click at [251, 223] on div "**********" at bounding box center [385, 181] width 540 height 272
click at [14, 73] on link "Reservas" at bounding box center [55, 71] width 110 height 10
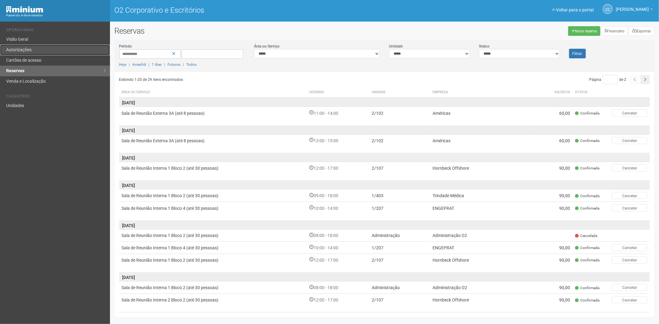
drag, startPoint x: 52, startPoint y: 50, endPoint x: 65, endPoint y: 50, distance: 13.3
click at [52, 50] on link "Autorizações" at bounding box center [55, 50] width 110 height 10
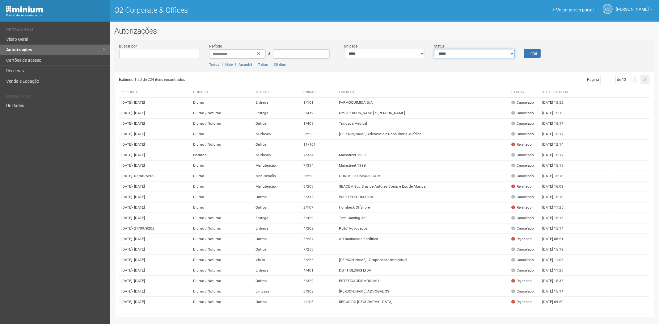
drag, startPoint x: 0, startPoint y: 0, endPoint x: 450, endPoint y: 57, distance: 453.8
click at [450, 57] on select "**********" at bounding box center [474, 53] width 81 height 9
select select "*"
click at [434, 49] on select "**********" at bounding box center [474, 53] width 81 height 9
drag, startPoint x: 517, startPoint y: 62, endPoint x: 533, endPoint y: 60, distance: 15.2
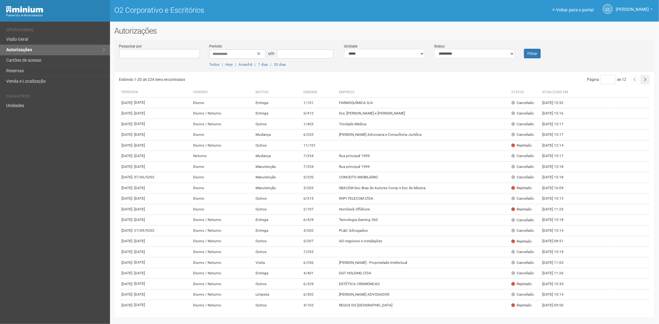
click at [527, 61] on div "**********" at bounding box center [385, 57] width 540 height 29
click at [532, 52] on font "Filtrar" at bounding box center [532, 54] width 10 height 4
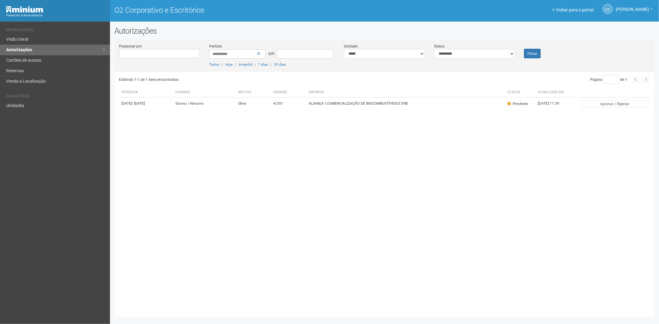
click at [314, 119] on div "Exibindo 1-1 de 1 itens encontrados Página * de 1 Período [GEOGRAPHIC_DATA] Mot…" at bounding box center [386, 192] width 535 height 241
drag, startPoint x: 356, startPoint y: 115, endPoint x: 576, endPoint y: 163, distance: 225.9
click at [361, 116] on div "Exibindo 1-1 de 1 itens encontrados Página * de 1 Período [GEOGRAPHIC_DATA] Mot…" at bounding box center [386, 192] width 535 height 241
click at [496, 106] on td "ALIANÇA I COMERCIALIZAÇÃO DE BIOCOMBUSTÍVEIS E ENE" at bounding box center [405, 104] width 198 height 12
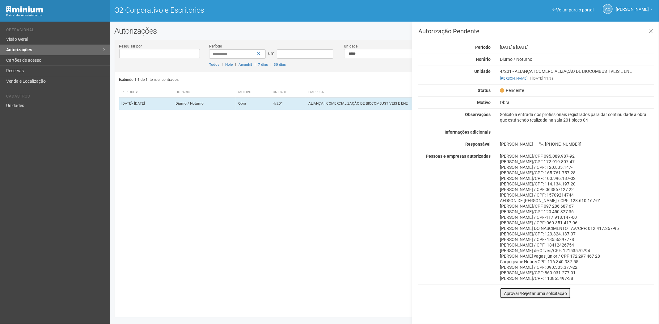
click at [507, 294] on font "Aprovar/Rejeitar uma solicitação" at bounding box center [535, 293] width 63 height 5
click at [533, 303] on textarea at bounding box center [556, 302] width 113 height 29
paste textarea "**********"
type textarea "**********"
drag, startPoint x: 554, startPoint y: 299, endPoint x: 495, endPoint y: 295, distance: 59.1
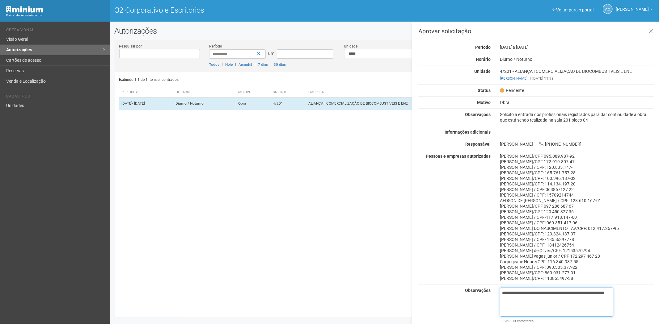
click at [495, 295] on div "**********" at bounding box center [556, 315] width 123 height 55
paste textarea "**********"
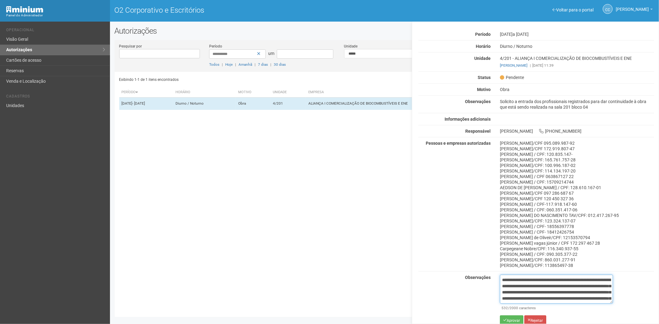
scroll to position [19, 0]
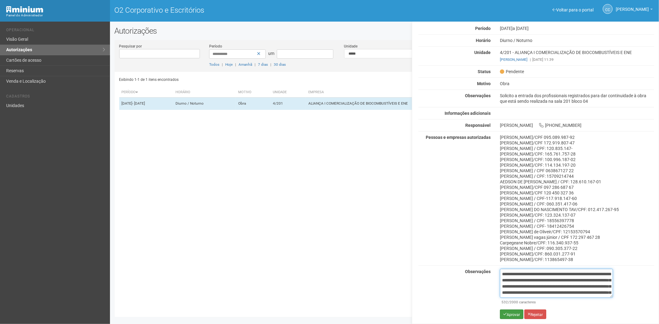
type textarea "**********"
click at [505, 316] on icon "submit" at bounding box center [504, 314] width 3 height 4
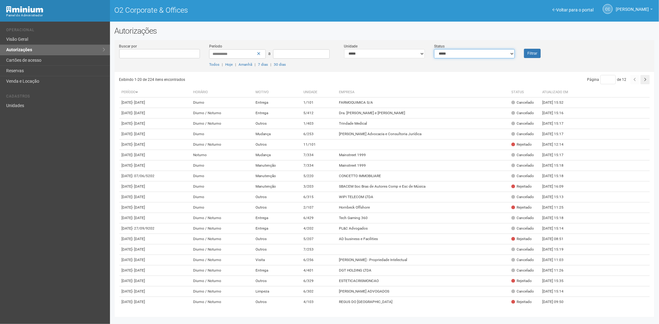
click at [459, 53] on select "**********" at bounding box center [474, 53] width 81 height 9
select select "*"
click at [434, 49] on select "**********" at bounding box center [474, 53] width 81 height 9
click at [527, 56] on button "Filtrar" at bounding box center [532, 53] width 17 height 9
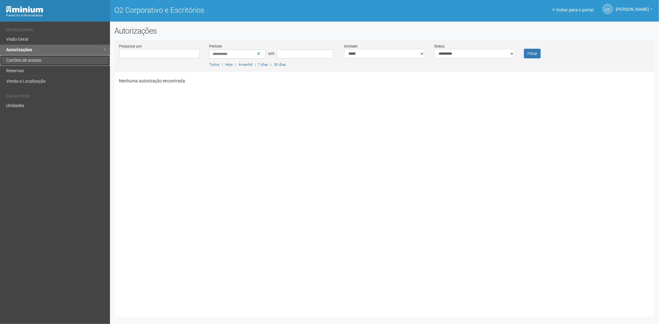
click at [55, 63] on link "Cartões de acesso" at bounding box center [55, 60] width 110 height 10
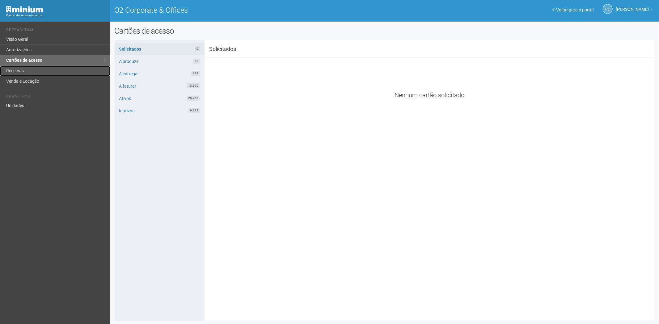
click at [16, 70] on link "Reservas" at bounding box center [55, 71] width 110 height 10
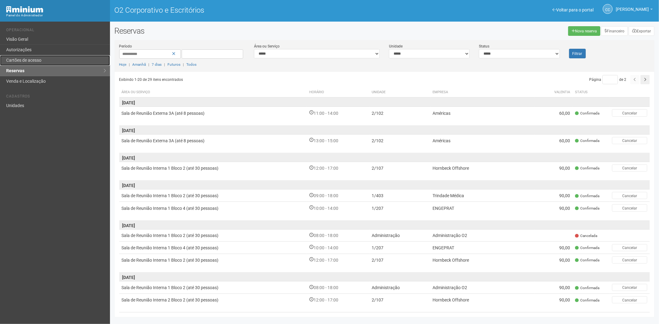
click at [20, 59] on font "Cartões de acesso" at bounding box center [23, 60] width 35 height 5
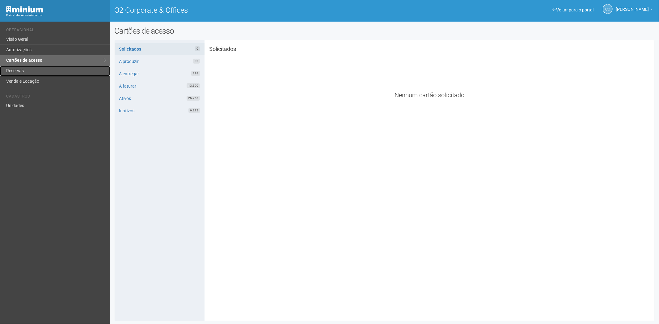
click at [25, 70] on link "Reservas" at bounding box center [55, 71] width 110 height 10
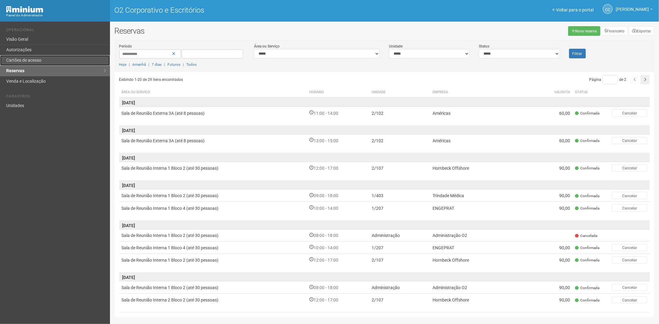
click at [38, 60] on font "Cartões de acesso" at bounding box center [23, 60] width 35 height 5
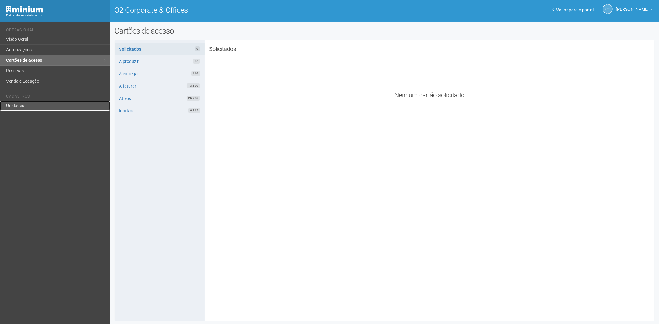
click at [19, 103] on link "Unidades" at bounding box center [55, 106] width 110 height 10
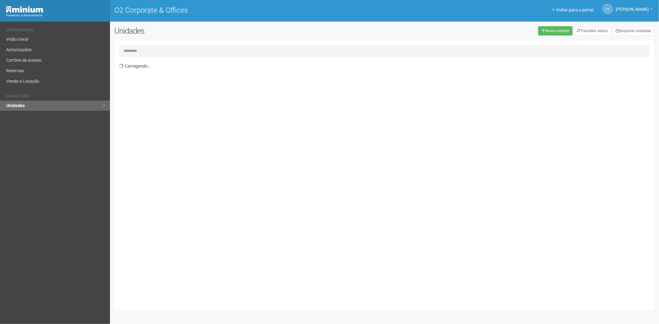
click at [154, 53] on input "text" at bounding box center [384, 51] width 530 height 12
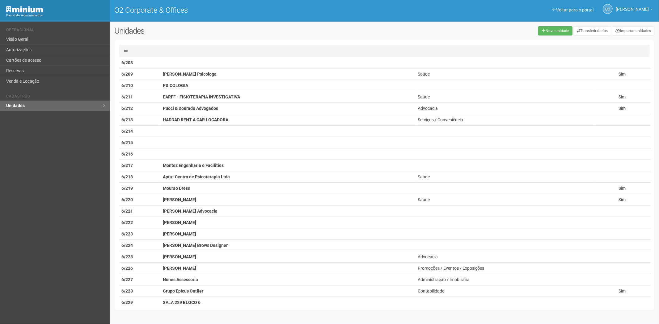
scroll to position [77, 0]
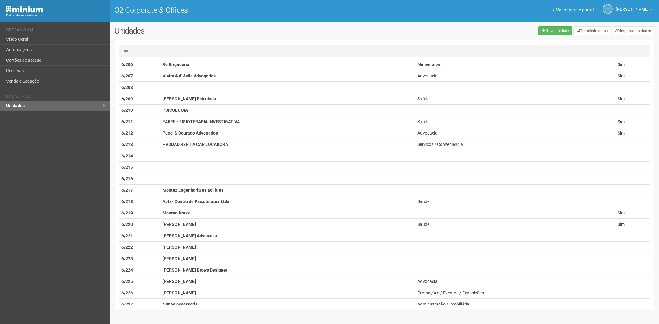
click at [147, 53] on input "***" at bounding box center [384, 51] width 530 height 12
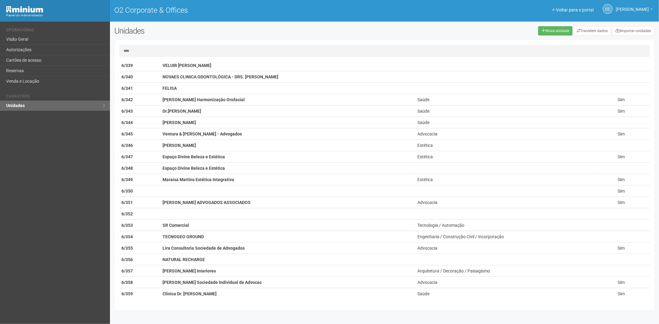
scroll to position [0, 0]
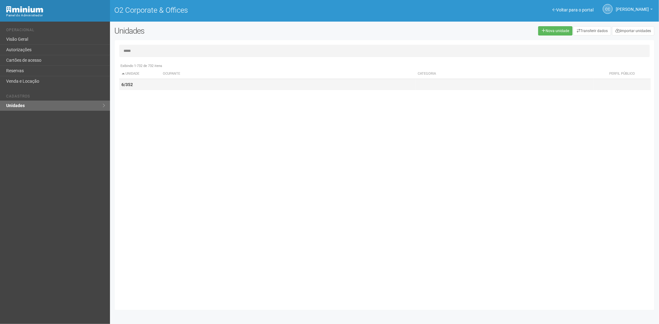
type input "*****"
click at [147, 85] on td "6/352" at bounding box center [139, 84] width 41 height 11
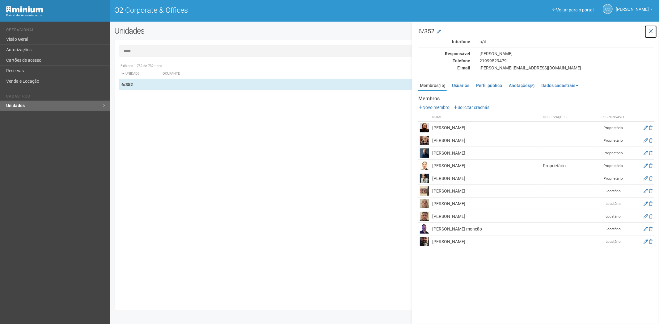
click at [655, 30] on button at bounding box center [650, 31] width 13 height 13
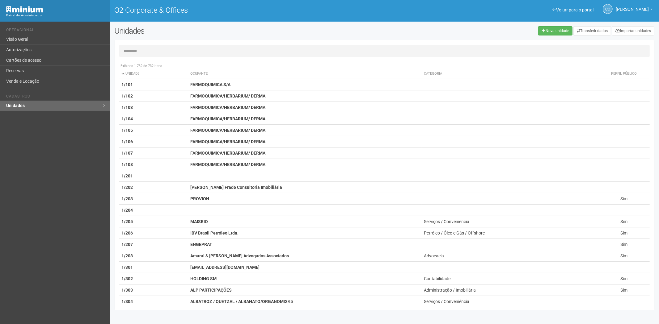
drag, startPoint x: 162, startPoint y: 52, endPoint x: 165, endPoint y: 47, distance: 5.9
click at [162, 52] on input "text" at bounding box center [384, 51] width 530 height 12
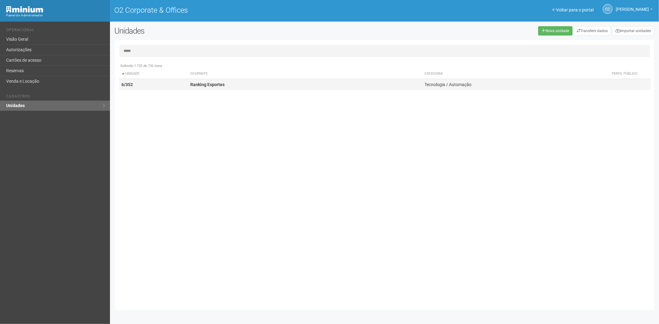
type input "*****"
click at [208, 85] on strong "Ranking Esportes" at bounding box center [207, 84] width 34 height 5
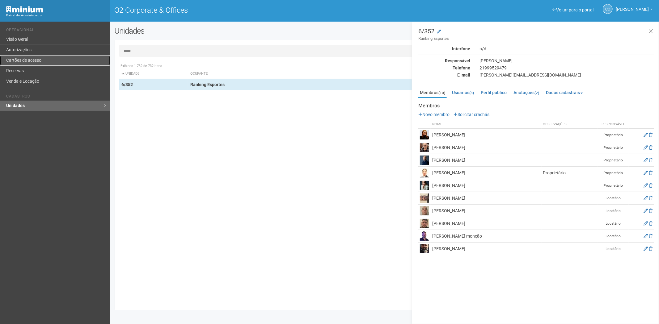
click at [43, 57] on link "Cartões de acesso" at bounding box center [55, 60] width 110 height 10
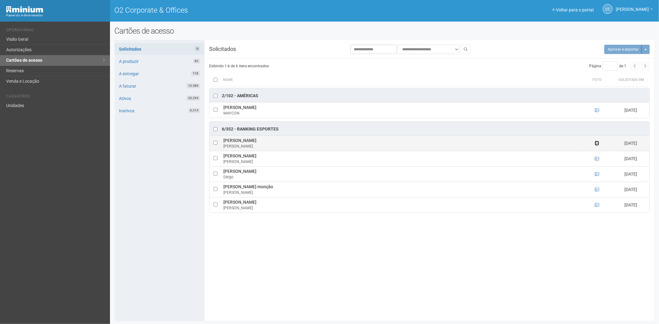
click at [598, 145] on icon at bounding box center [596, 143] width 4 height 4
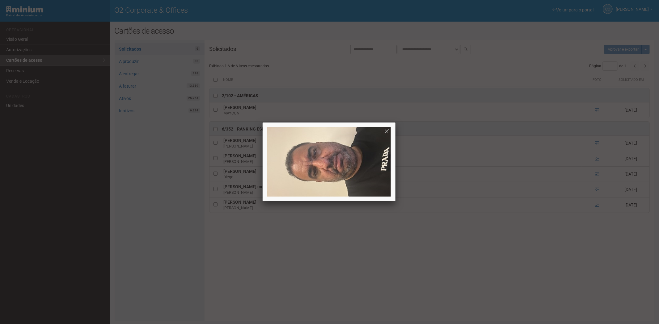
click at [596, 162] on div at bounding box center [329, 162] width 659 height 324
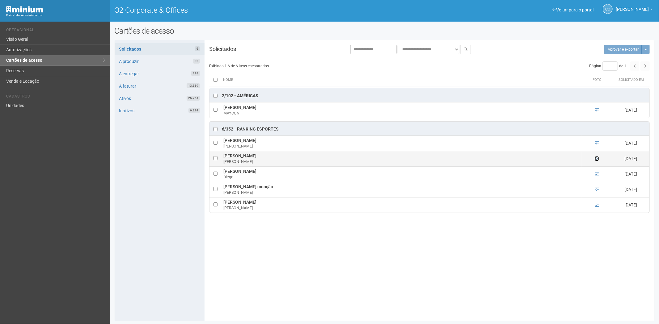
click at [597, 159] on icon at bounding box center [596, 159] width 4 height 4
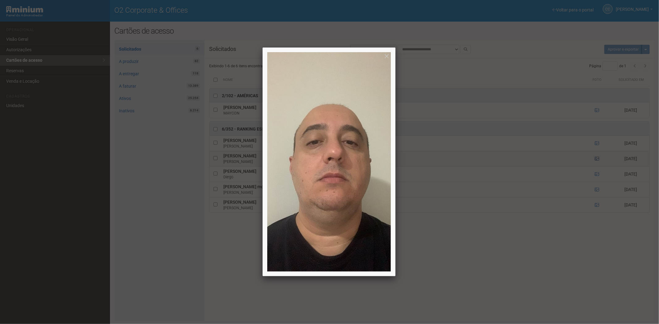
click at [597, 159] on div at bounding box center [329, 162] width 659 height 324
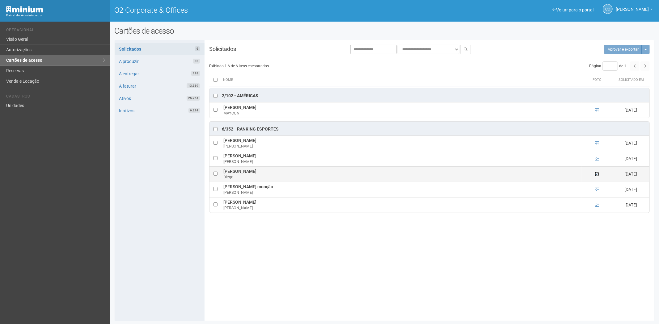
click at [596, 176] on icon at bounding box center [596, 174] width 4 height 4
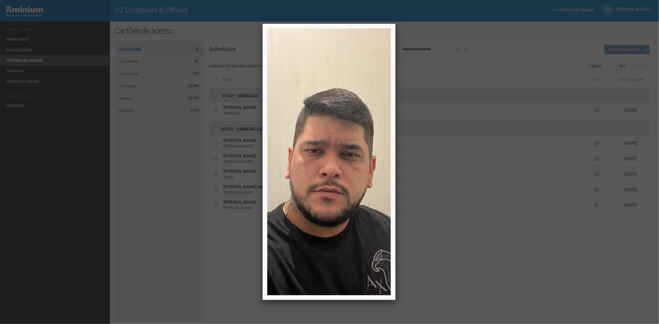
click at [595, 177] on div at bounding box center [329, 162] width 659 height 324
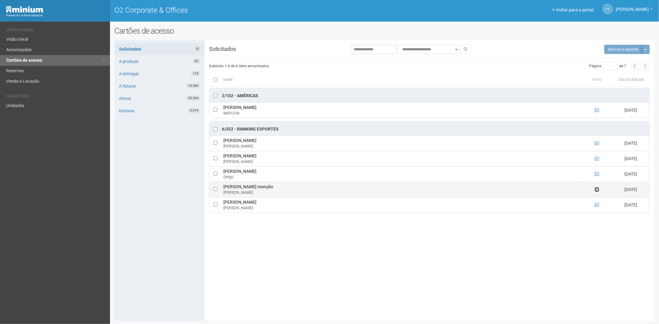
click at [598, 190] on icon at bounding box center [596, 189] width 4 height 4
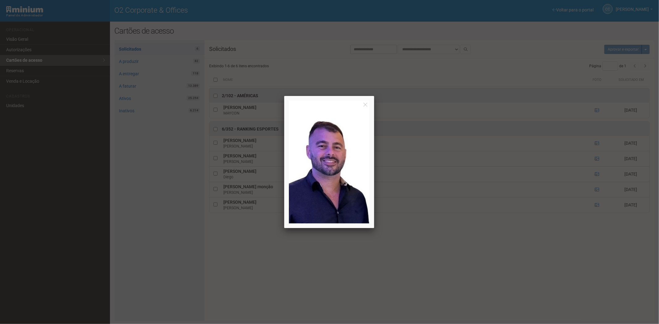
click at [597, 190] on div at bounding box center [329, 162] width 659 height 324
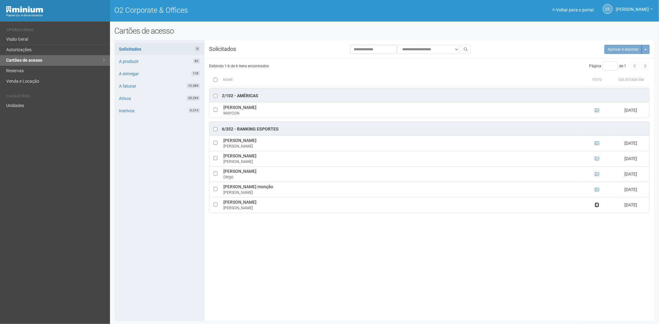
click at [595, 204] on icon at bounding box center [596, 205] width 4 height 4
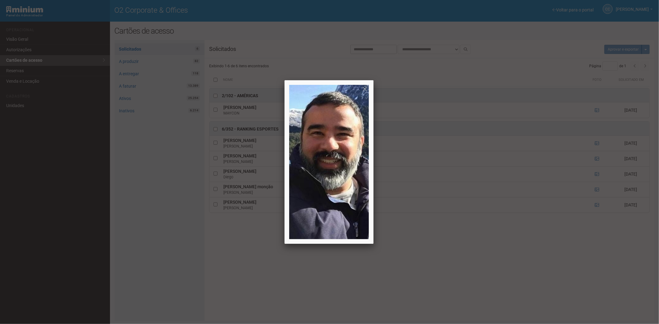
click at [595, 205] on div at bounding box center [329, 162] width 659 height 324
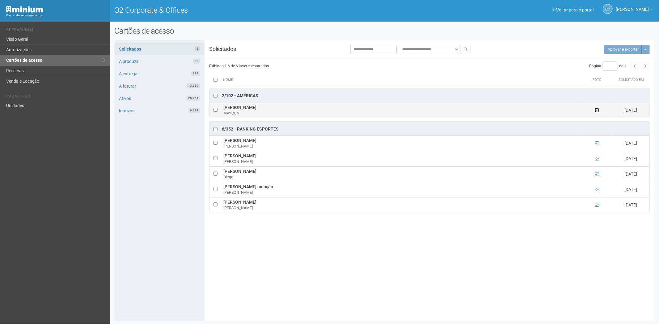
click at [598, 112] on icon at bounding box center [596, 110] width 4 height 4
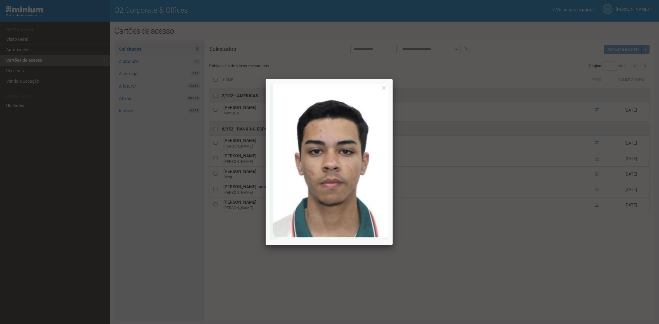
click at [508, 287] on div at bounding box center [329, 162] width 659 height 324
